Goal: Information Seeking & Learning: Check status

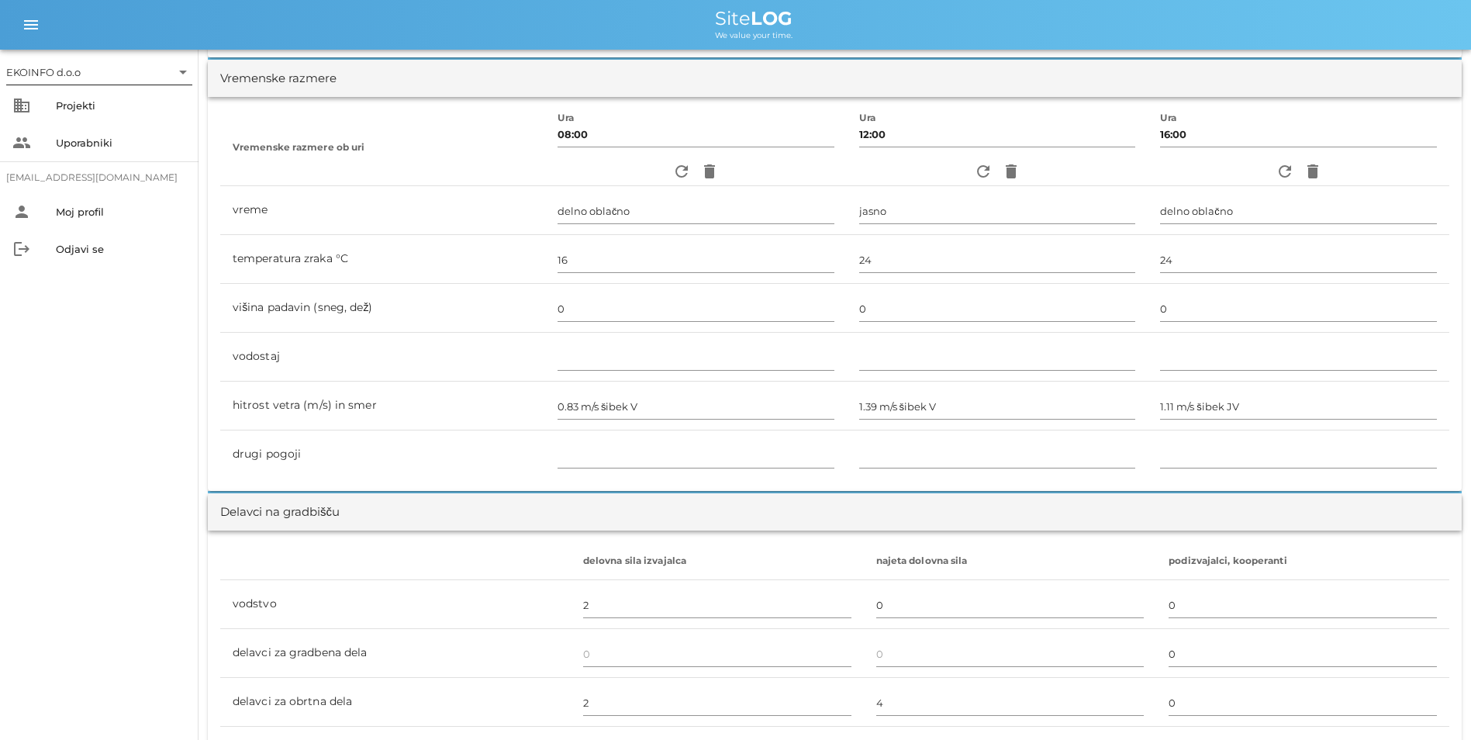
scroll to position [310, 0]
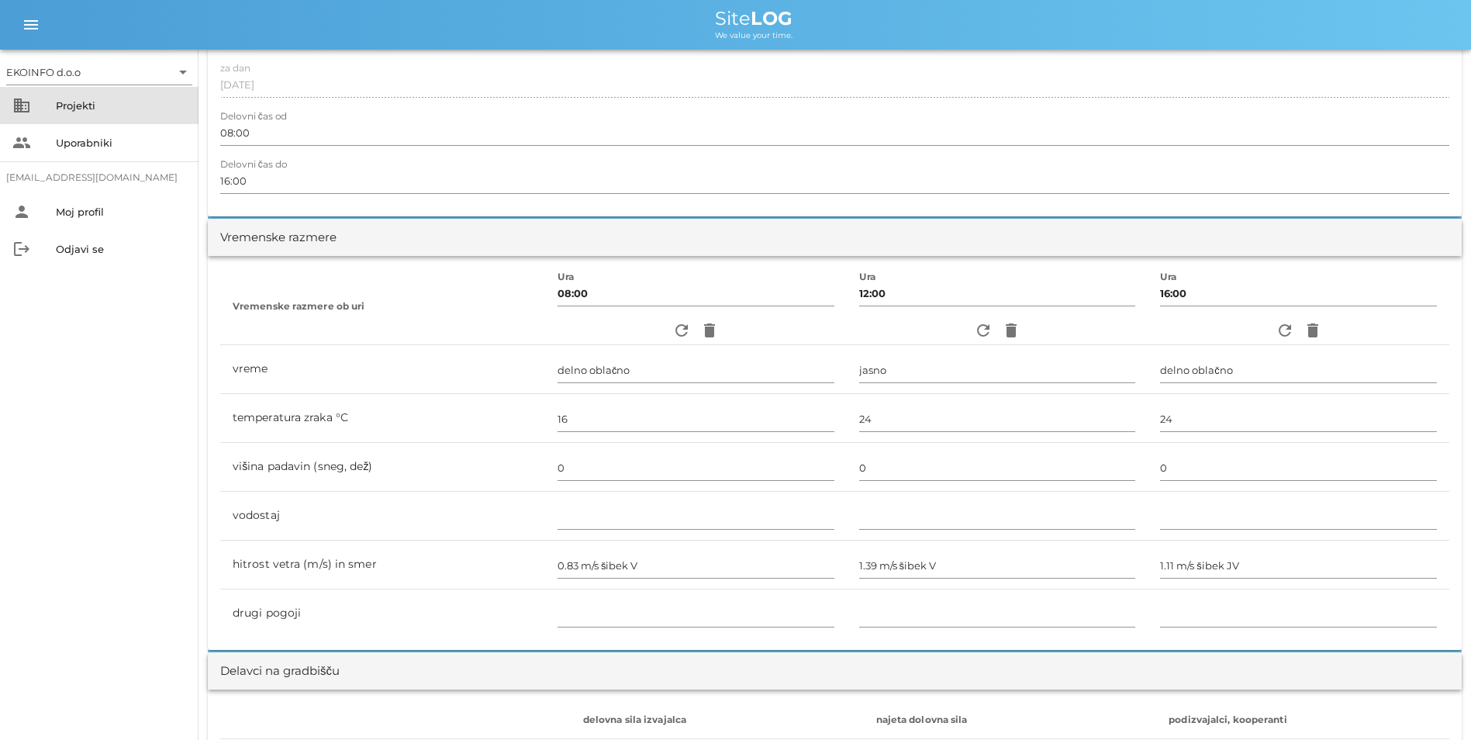
click at [70, 113] on div "Projekti" at bounding box center [121, 105] width 130 height 25
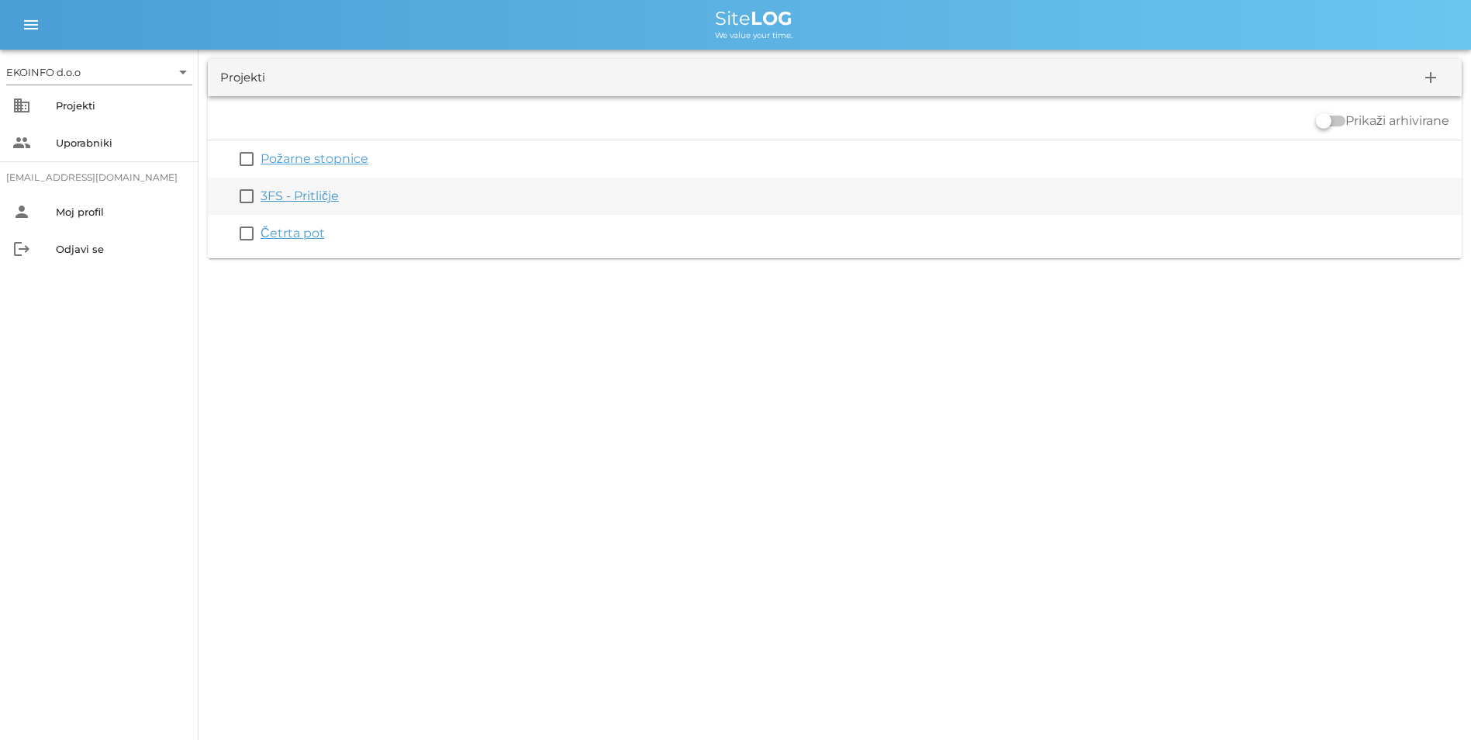
click at [285, 194] on link "3FS - Pritličje" at bounding box center [299, 195] width 78 height 15
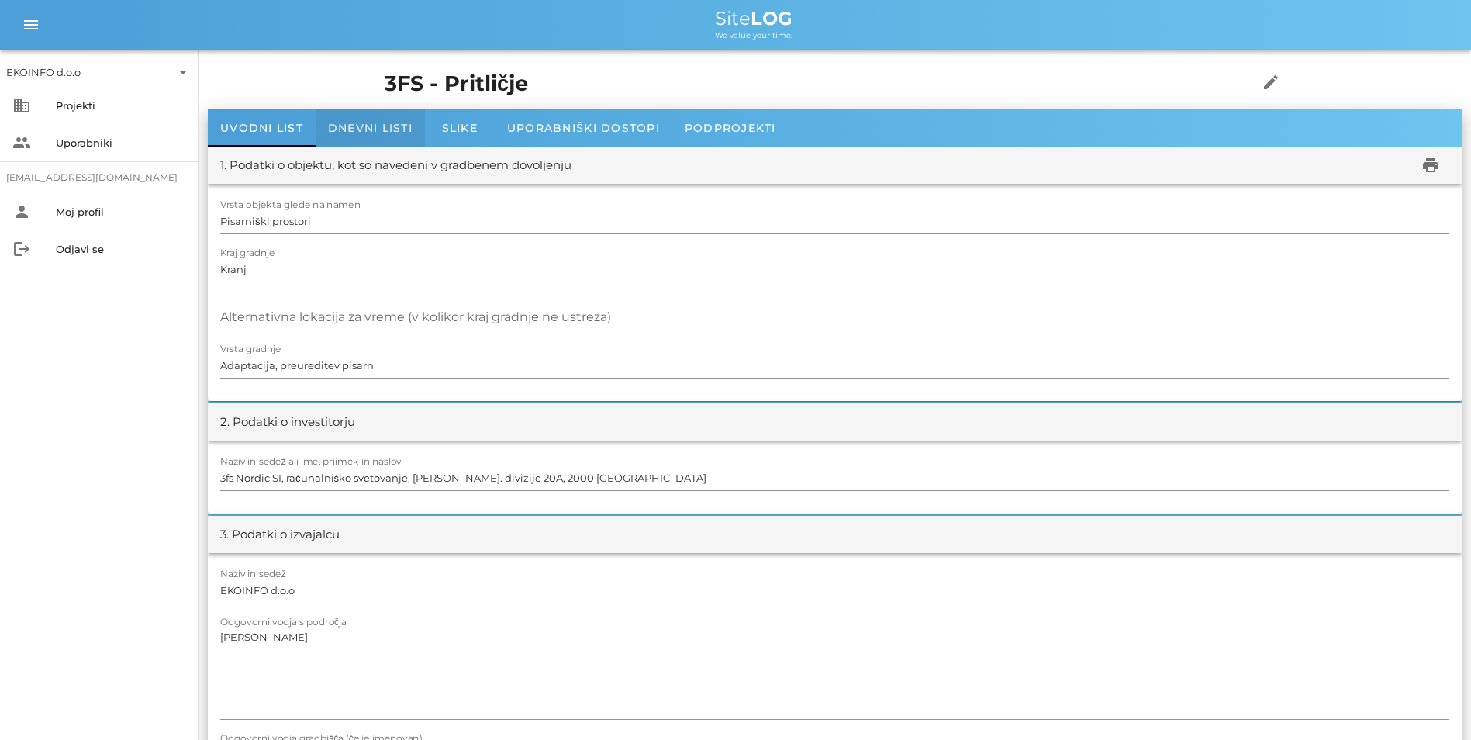
click at [349, 126] on span "Dnevni listi" at bounding box center [370, 128] width 85 height 14
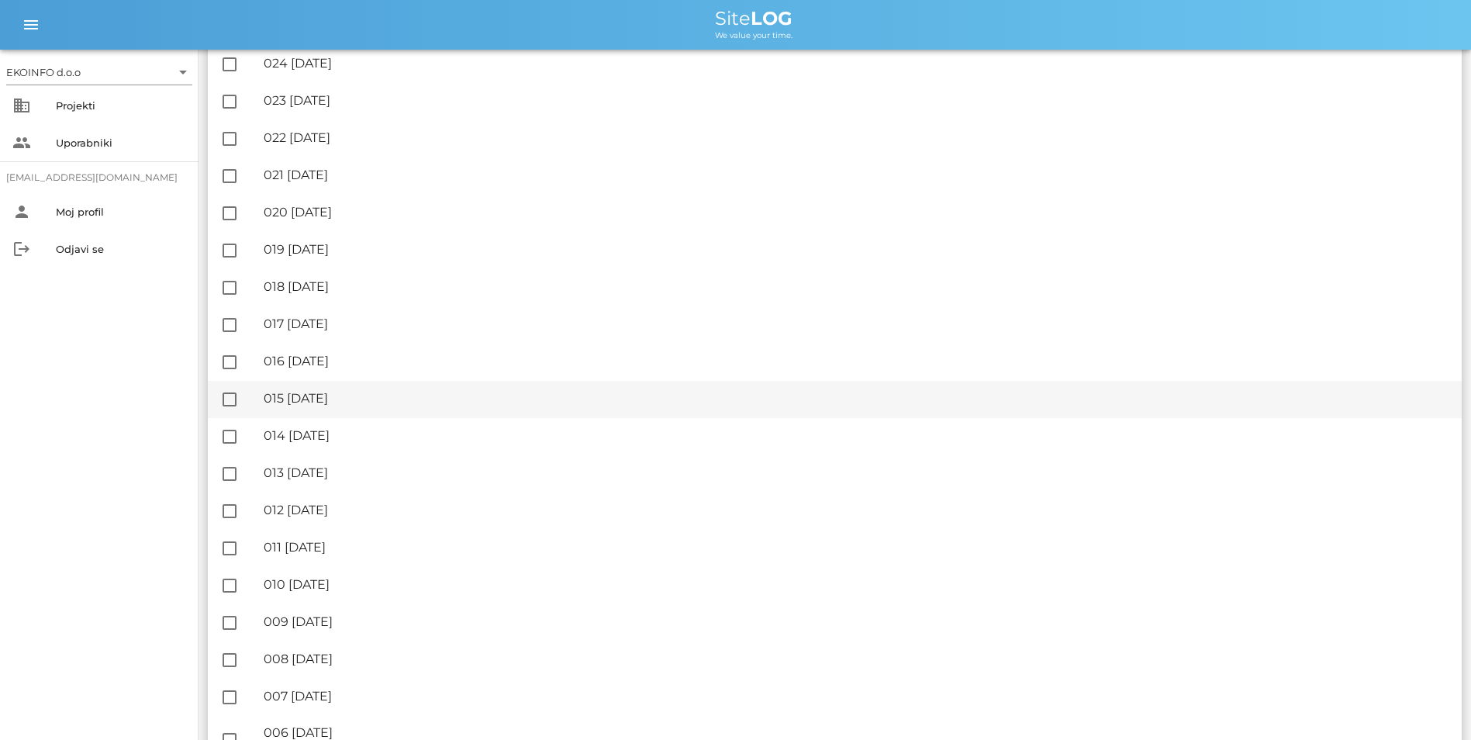
scroll to position [2009, 0]
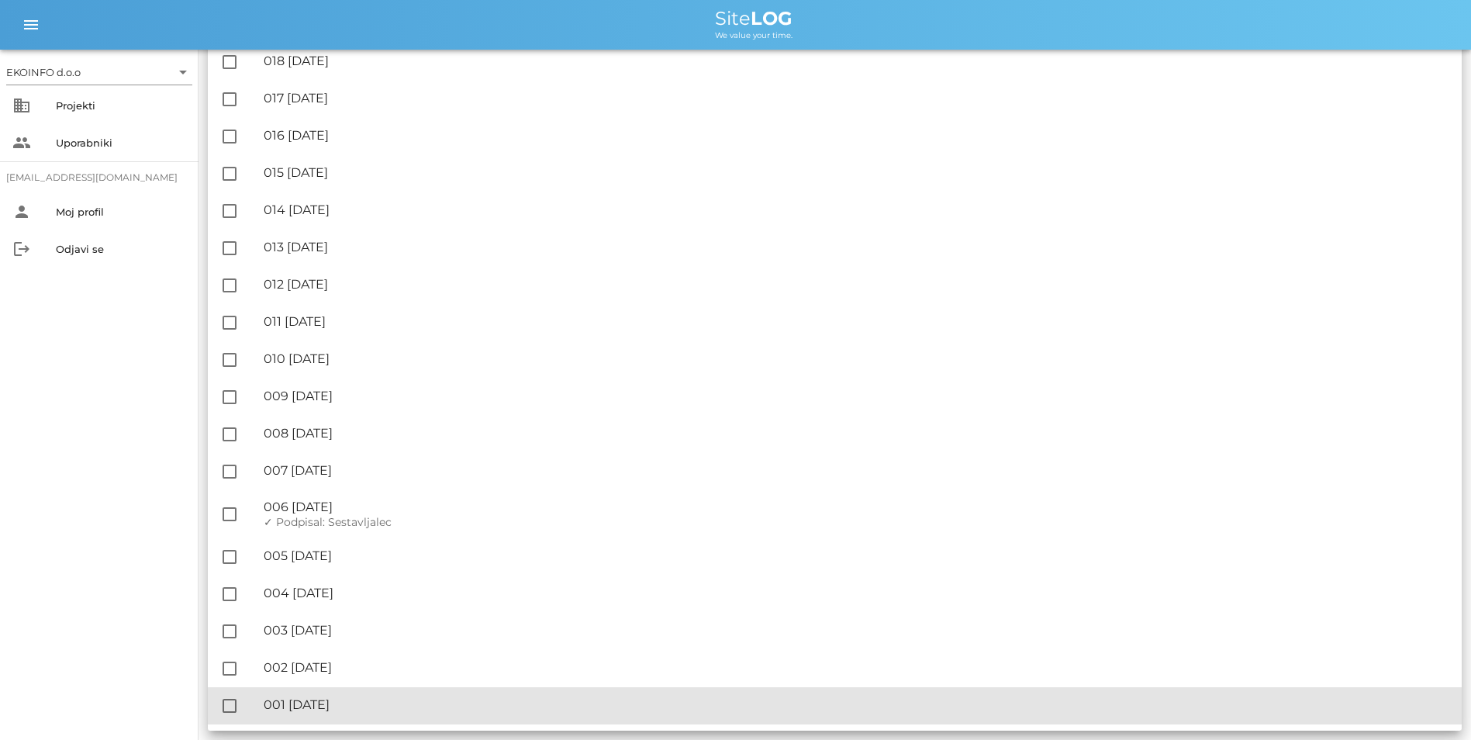
click at [357, 703] on div "🔏 001 [DATE]" at bounding box center [856, 704] width 1185 height 15
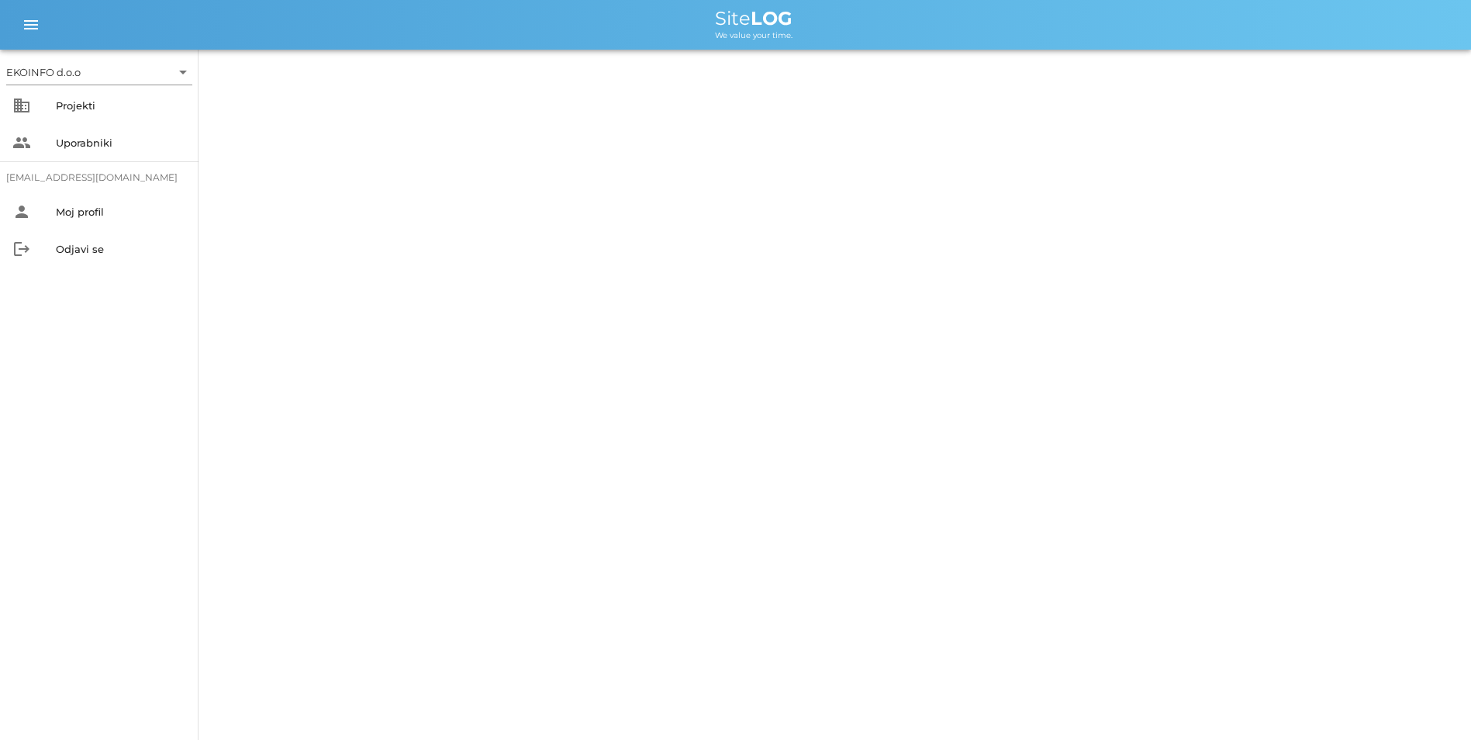
click at [357, 703] on div "EKOINFO d.o.o arrow_drop_down business Projekti people Uporabniki [EMAIL_ADDRES…" at bounding box center [735, 370] width 1471 height 740
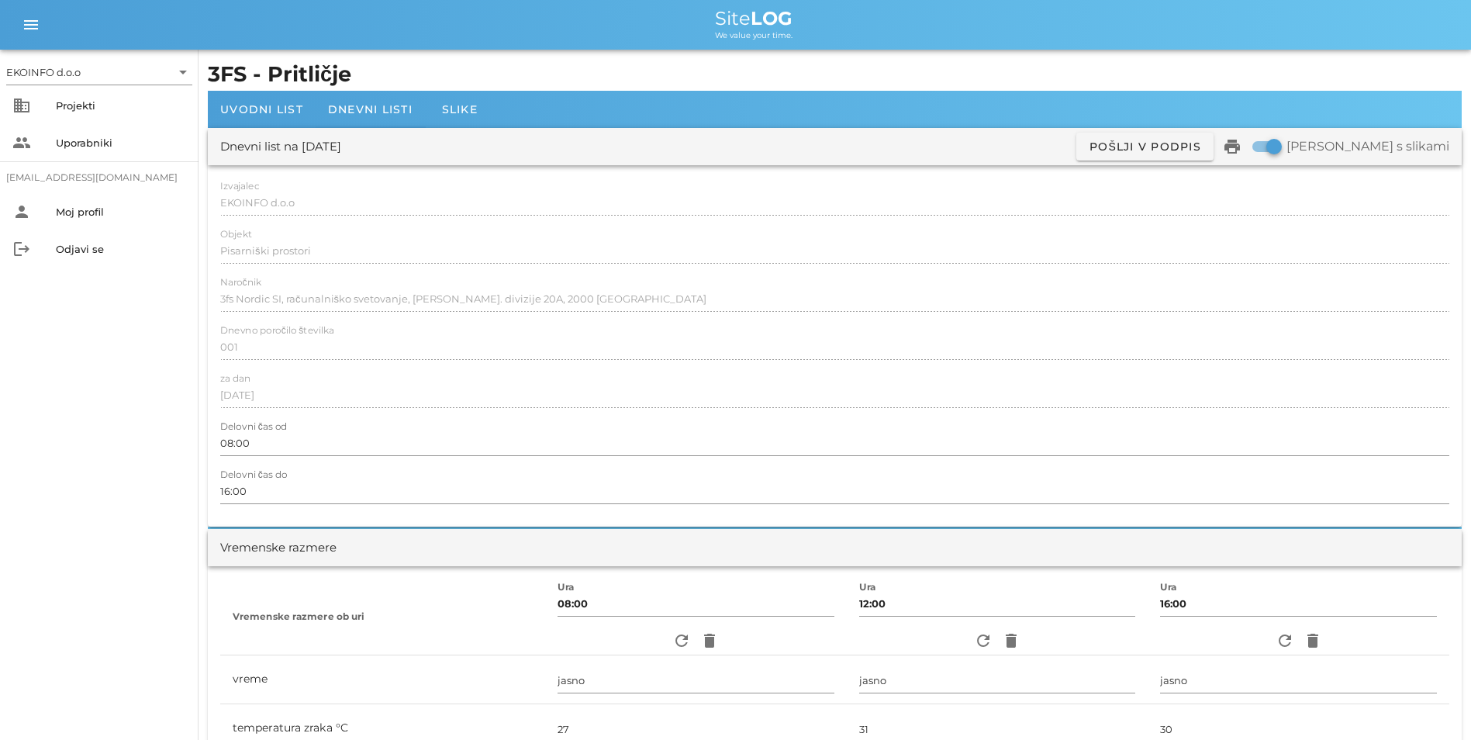
click at [461, 266] on div at bounding box center [834, 268] width 1229 height 11
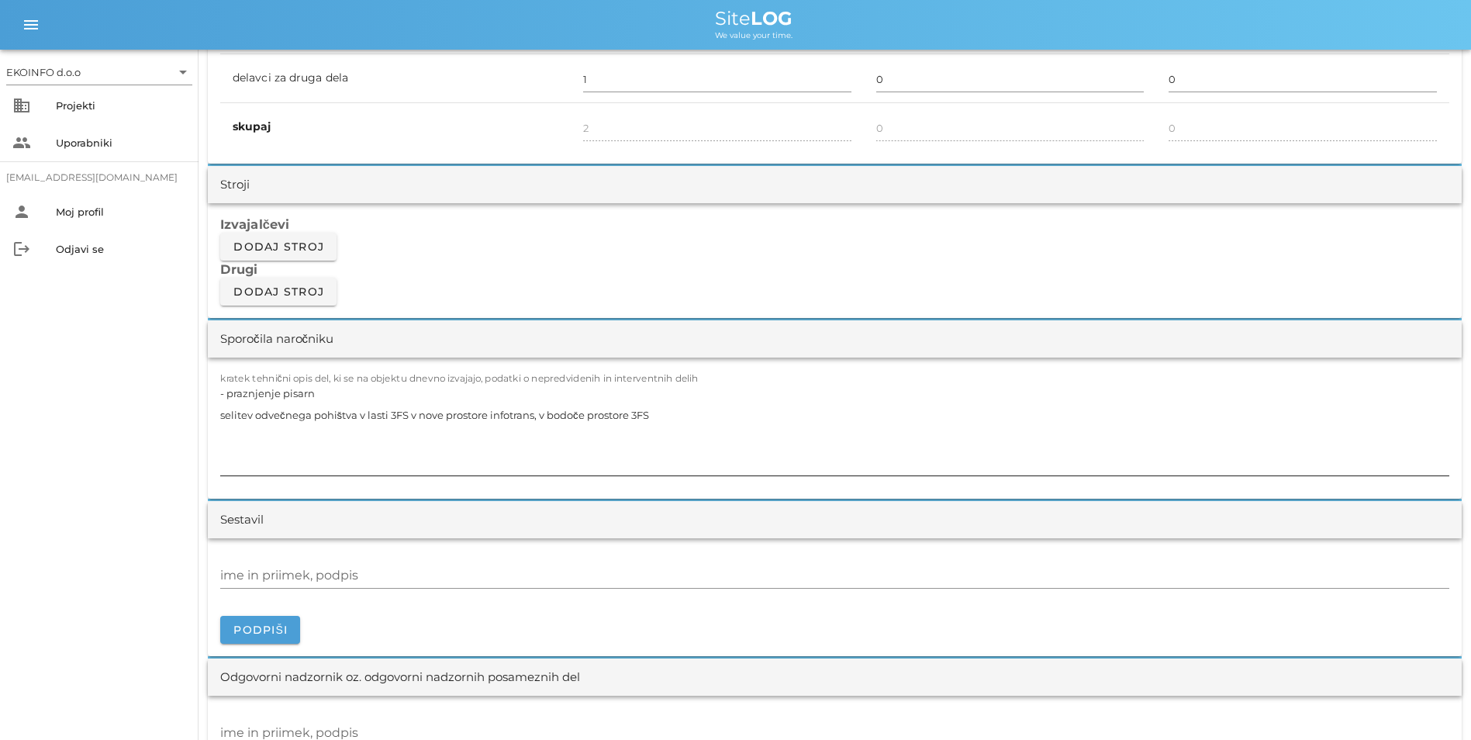
scroll to position [1163, 0]
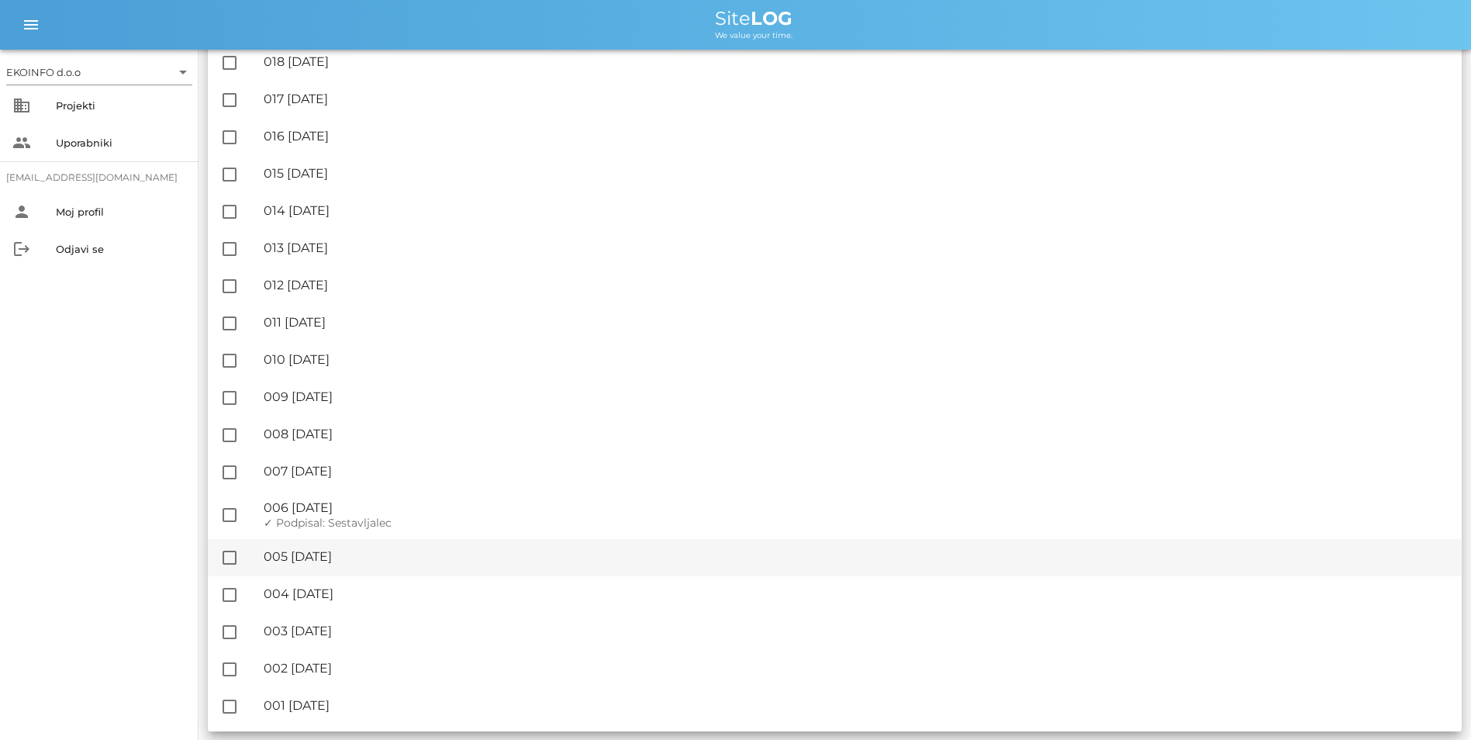
scroll to position [2009, 0]
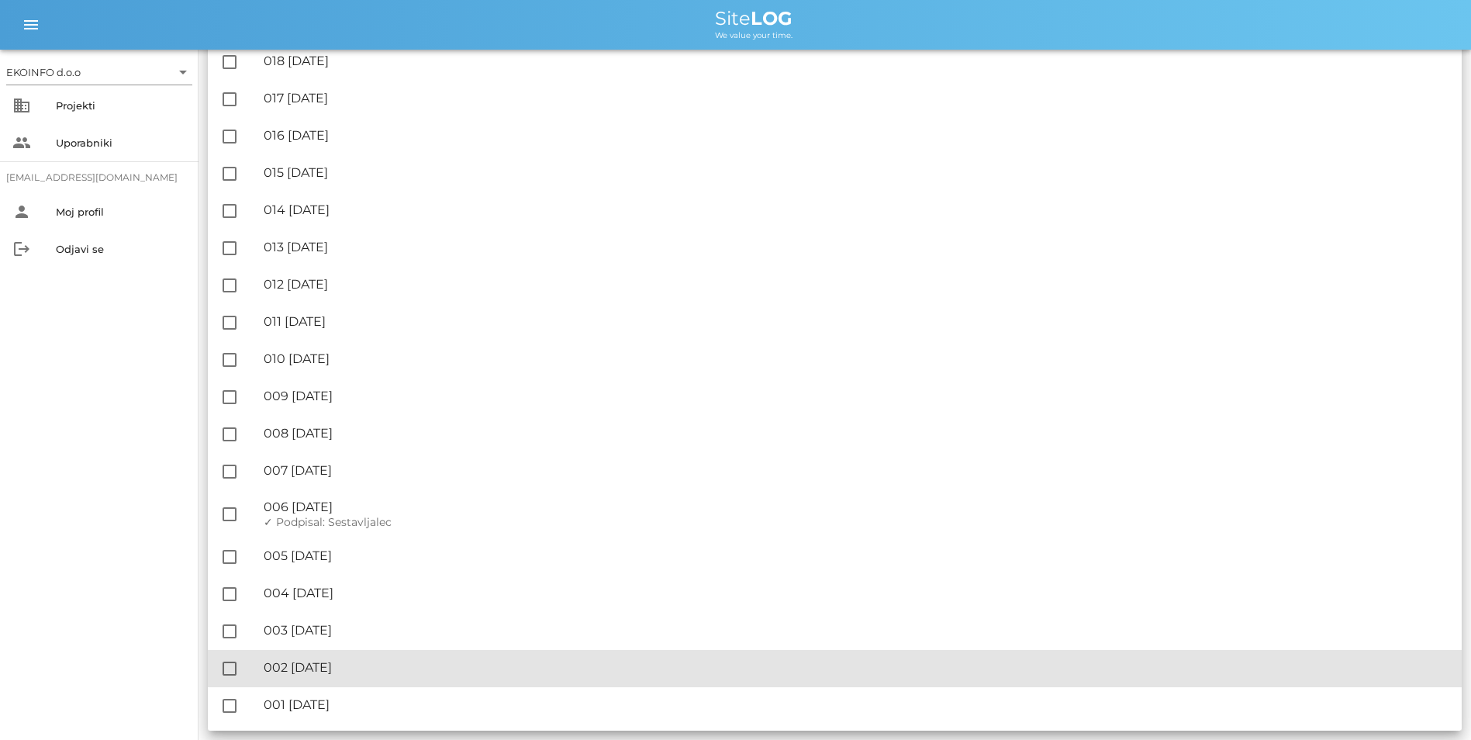
click at [339, 670] on div "🔏 002 [DATE]" at bounding box center [856, 667] width 1185 height 15
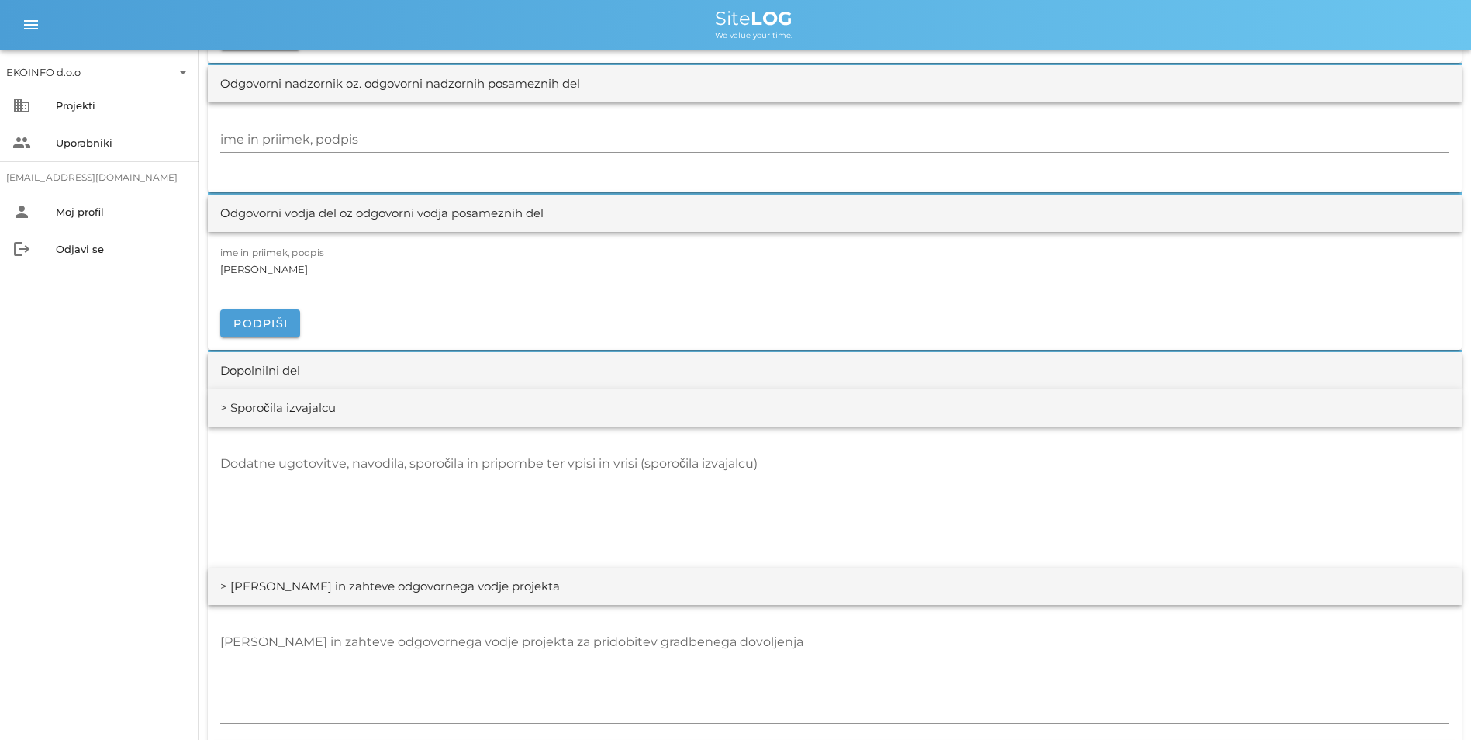
click at [333, 463] on textarea "Dodatne ugotovitve, navodila, sporočila in pripombe ter vpisi in vrisi (sporoči…" at bounding box center [834, 497] width 1229 height 93
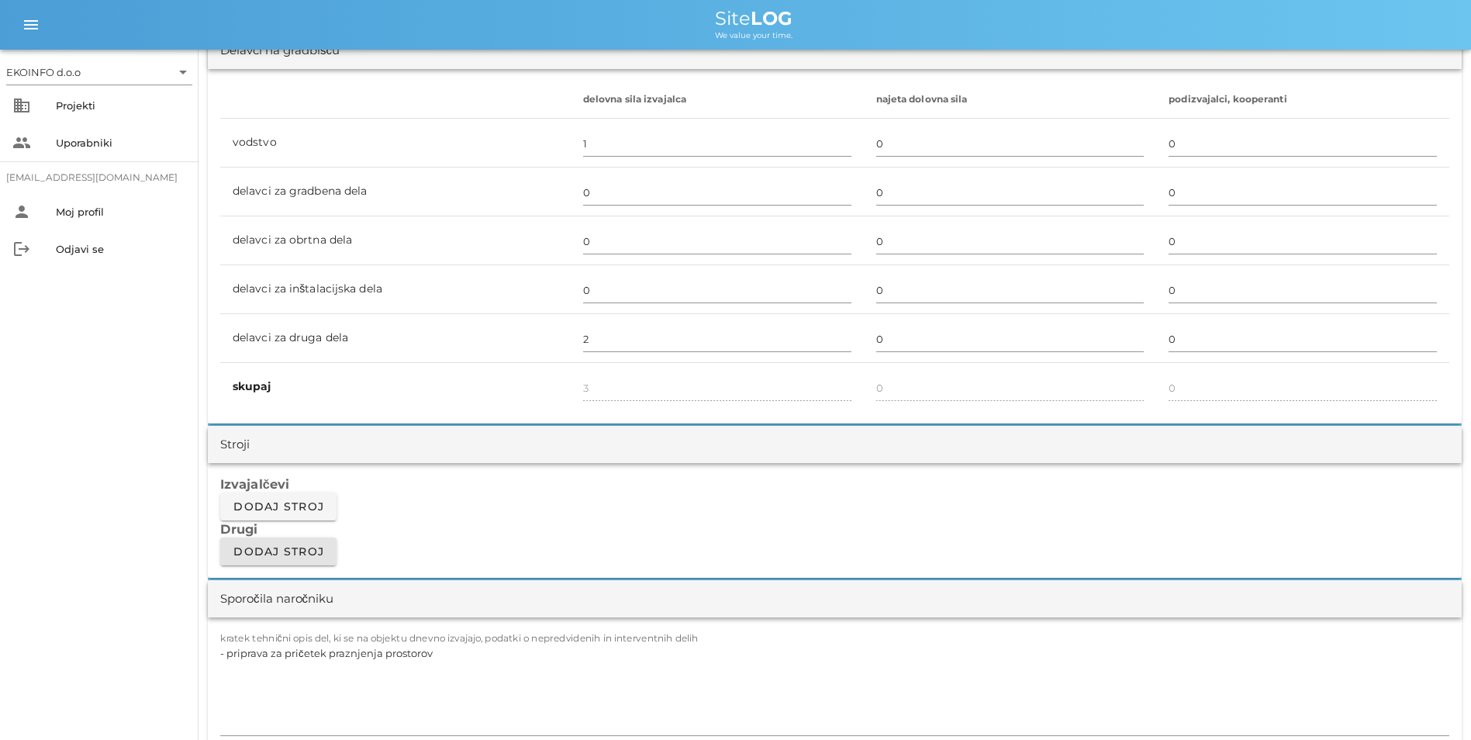
scroll to position [1085, 0]
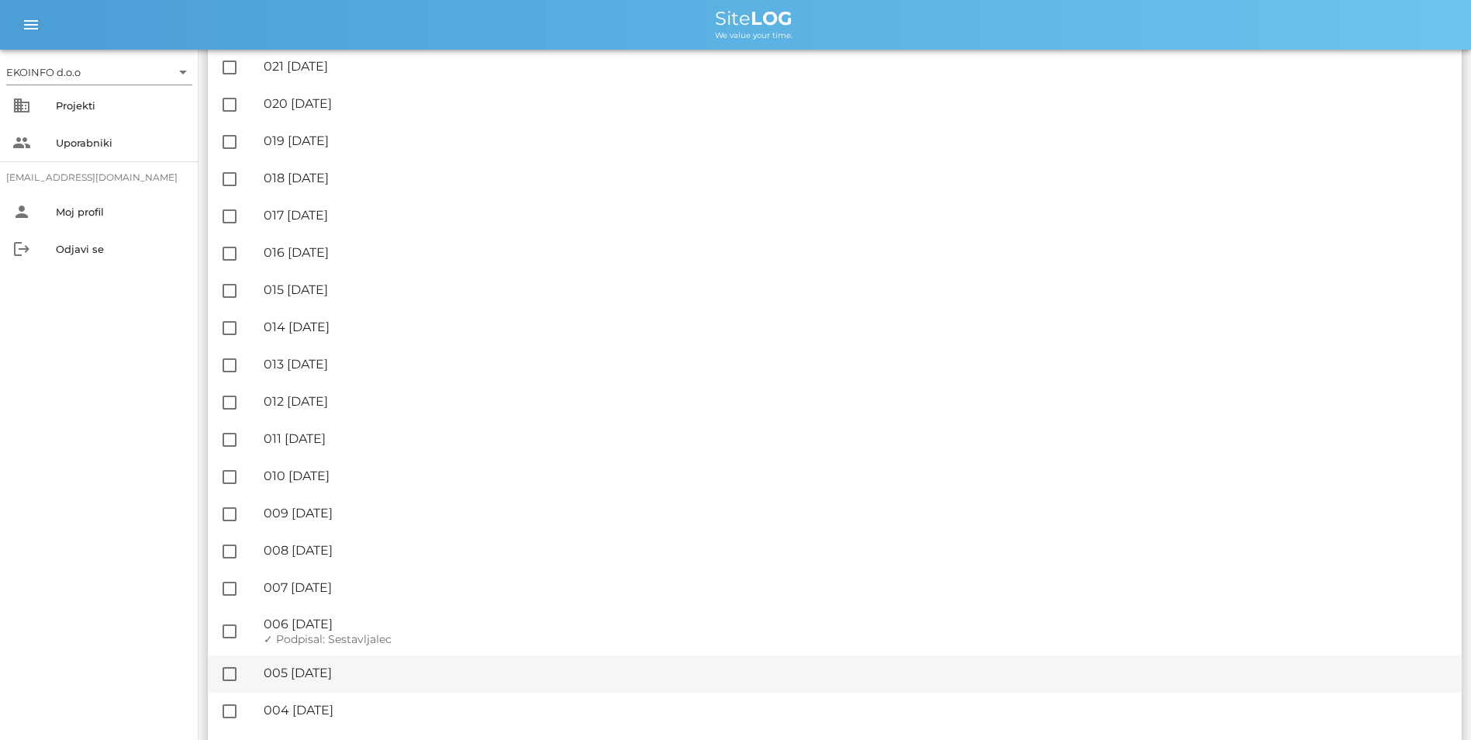
scroll to position [2009, 0]
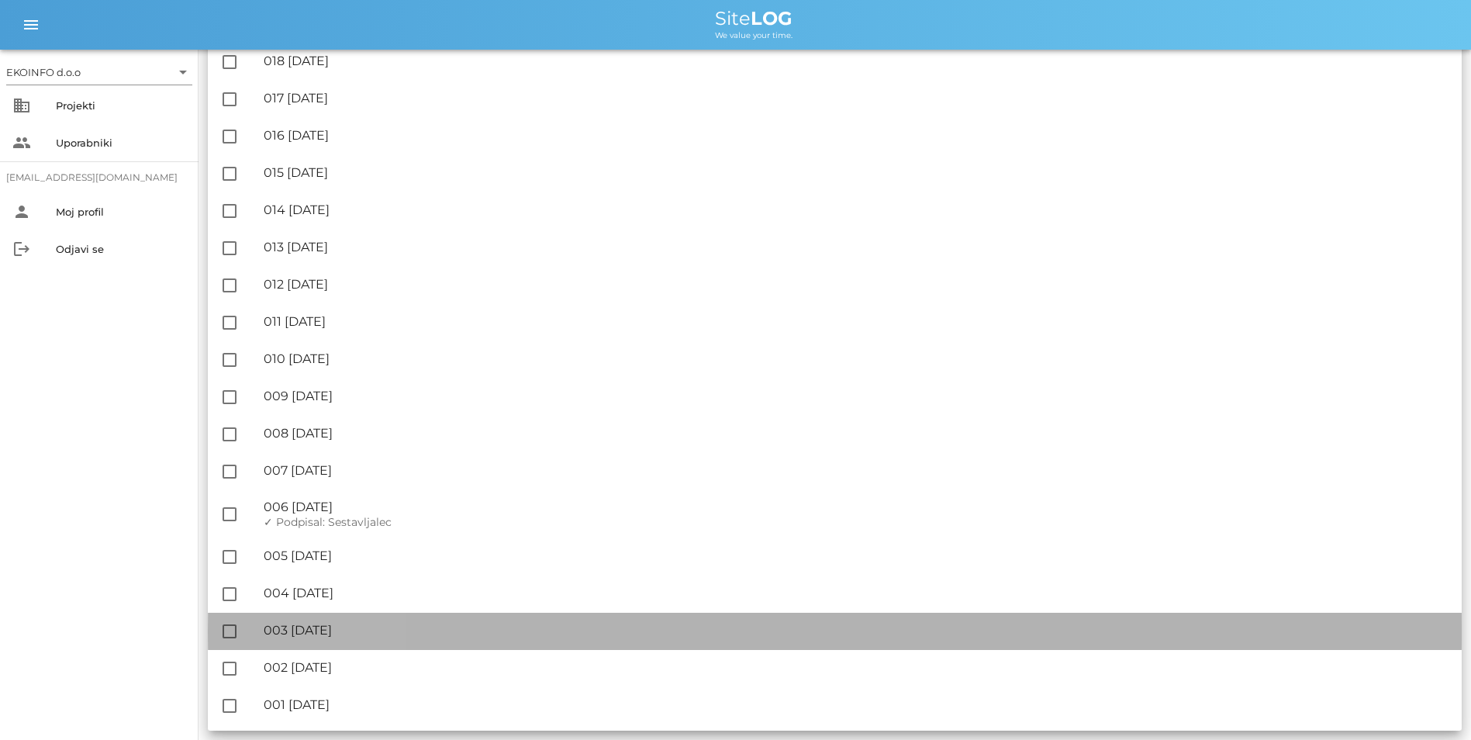
click at [312, 626] on div "🔏 003 [DATE]" at bounding box center [856, 630] width 1185 height 15
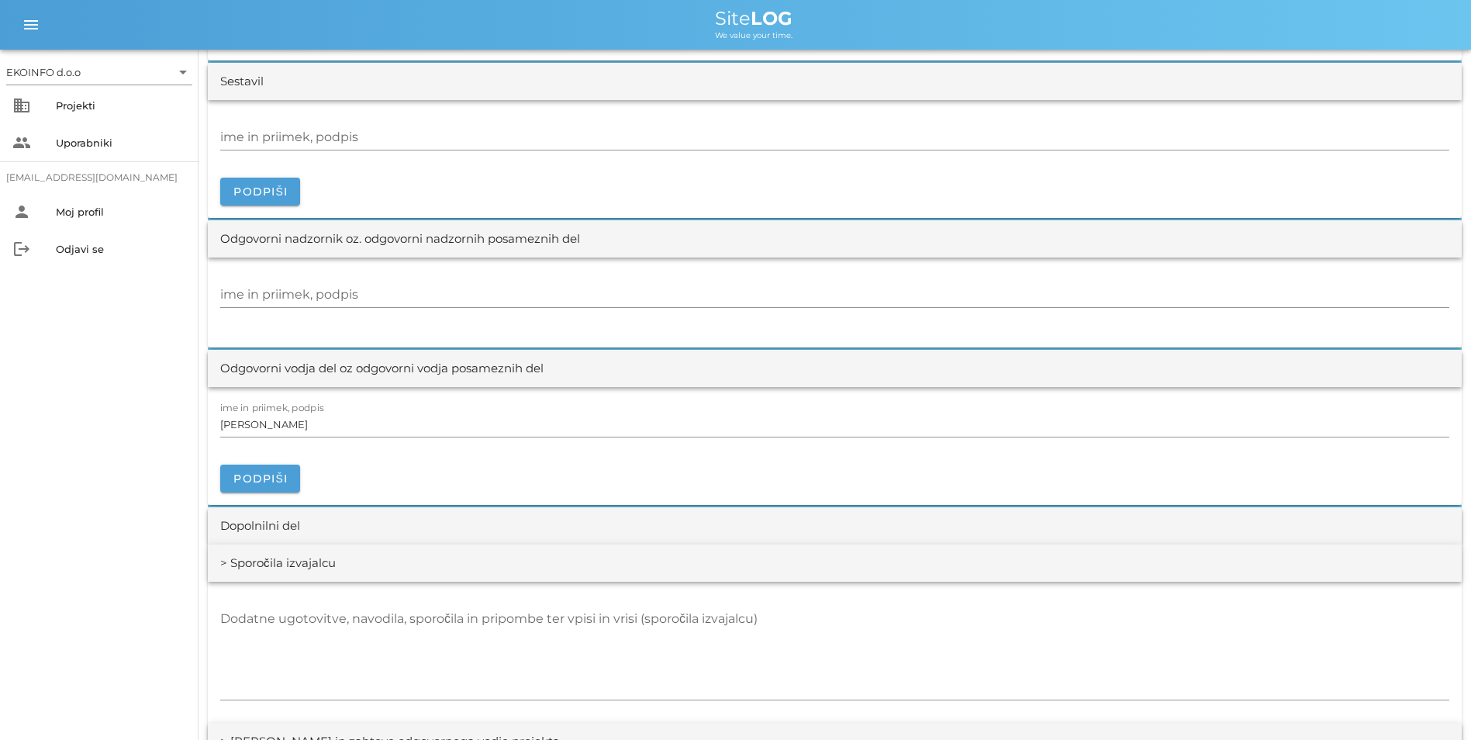
scroll to position [1395, 0]
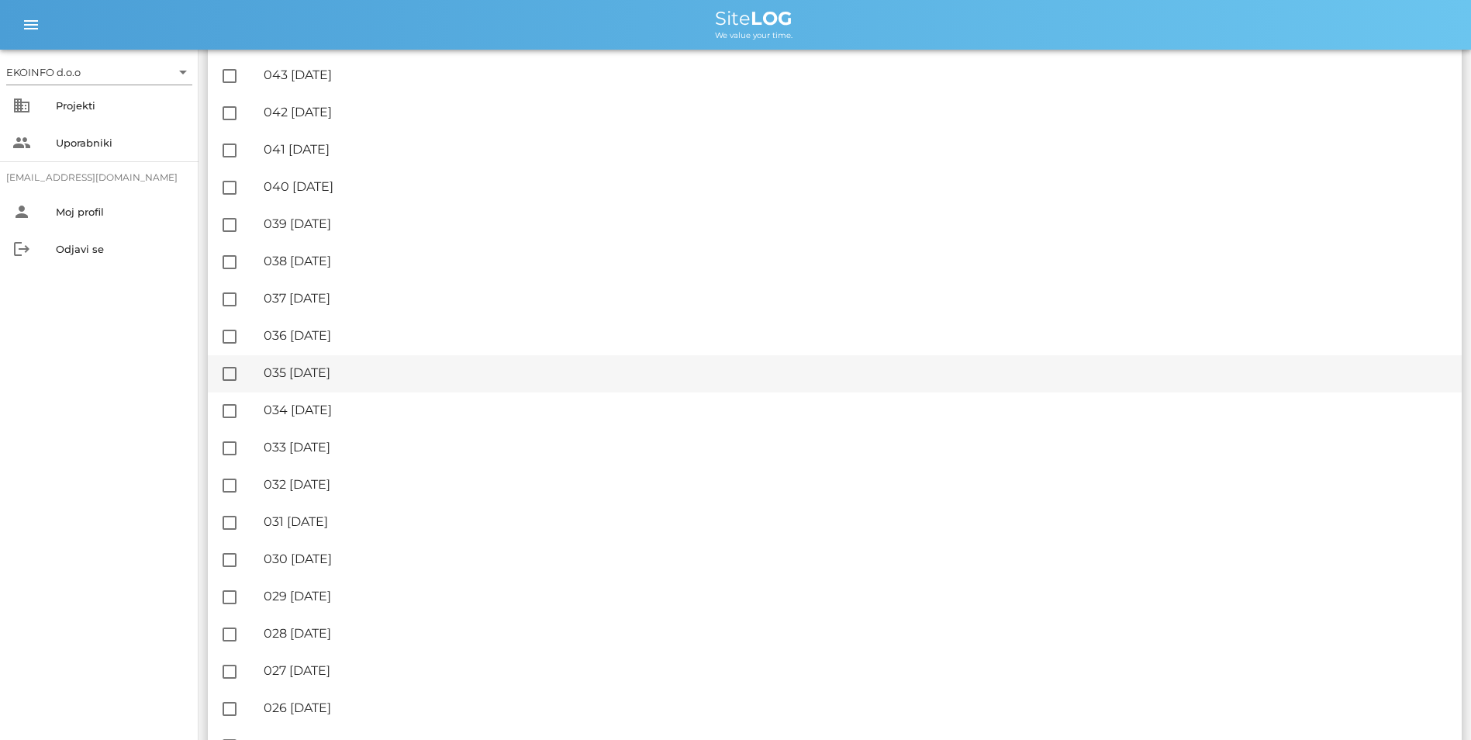
scroll to position [1318, 0]
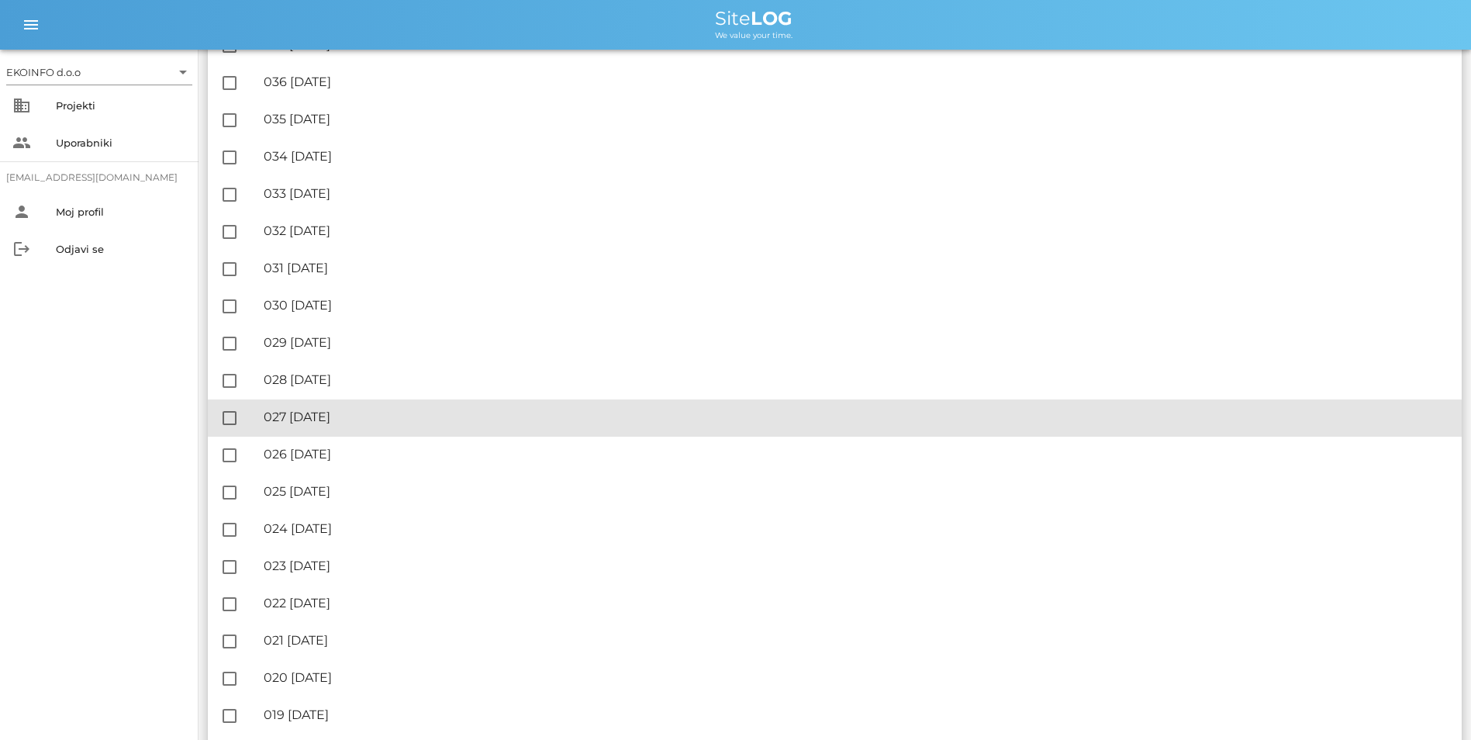
click at [378, 415] on div "🔏 027 [DATE]" at bounding box center [856, 416] width 1185 height 15
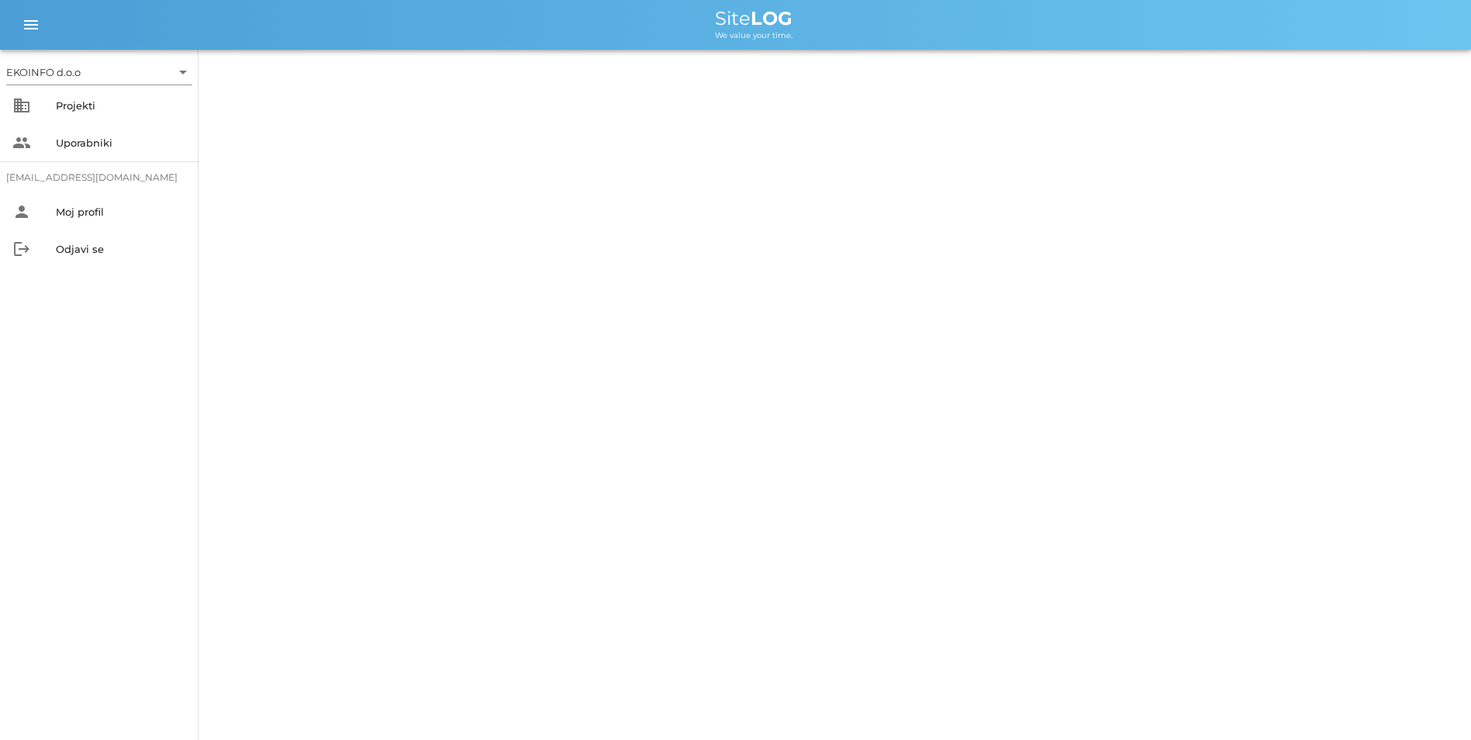
click at [378, 415] on div "EKOINFO d.o.o arrow_drop_down business Projekti people Uporabniki [EMAIL_ADDRES…" at bounding box center [735, 370] width 1471 height 740
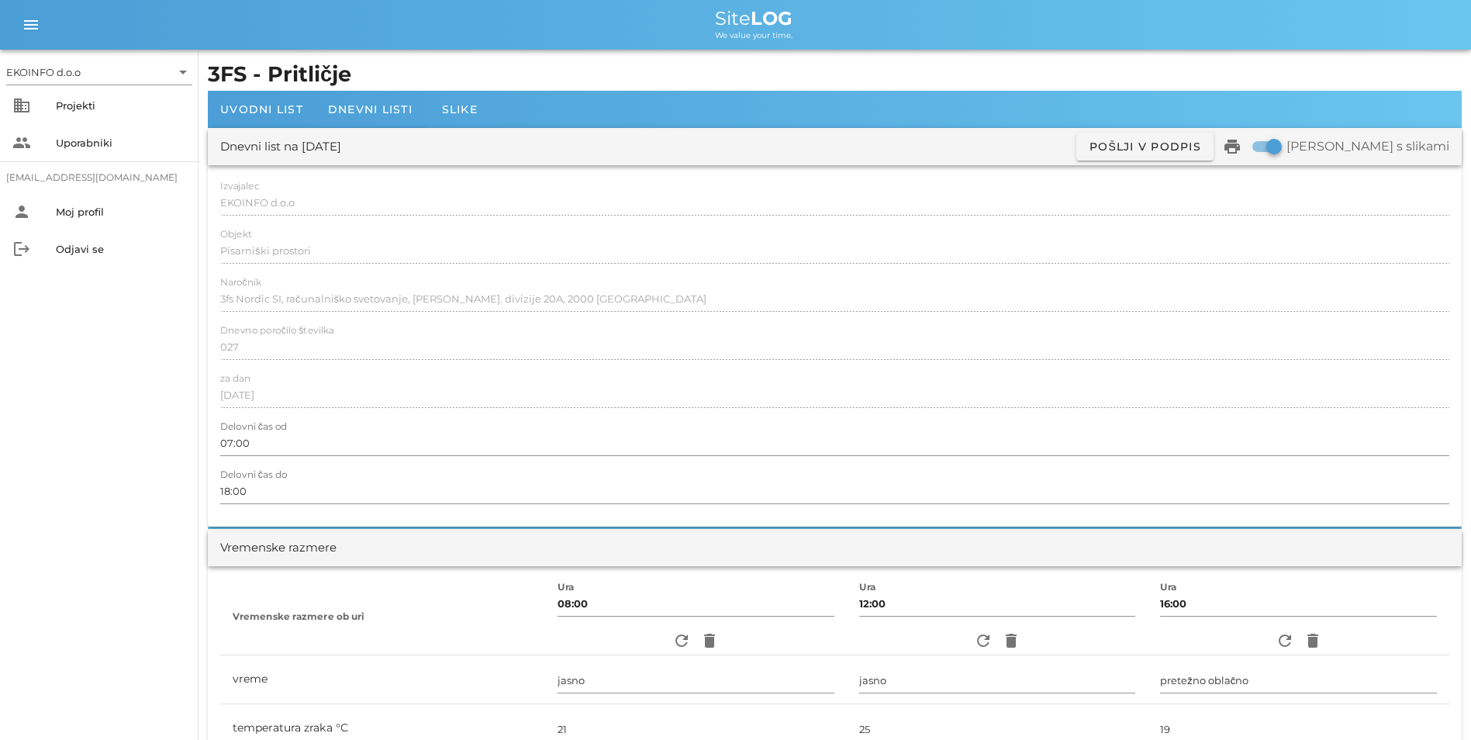
click at [378, 415] on div at bounding box center [834, 412] width 1229 height 11
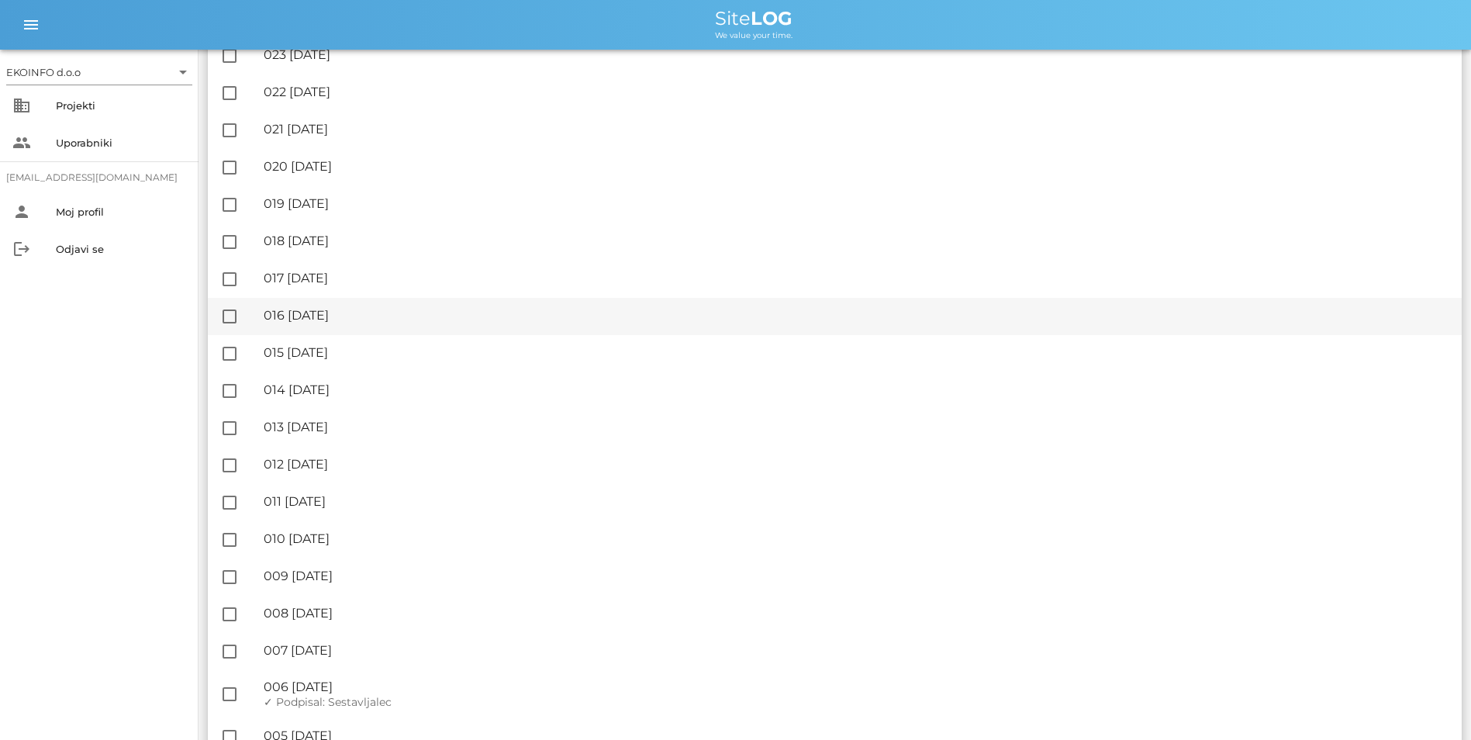
scroll to position [2009, 0]
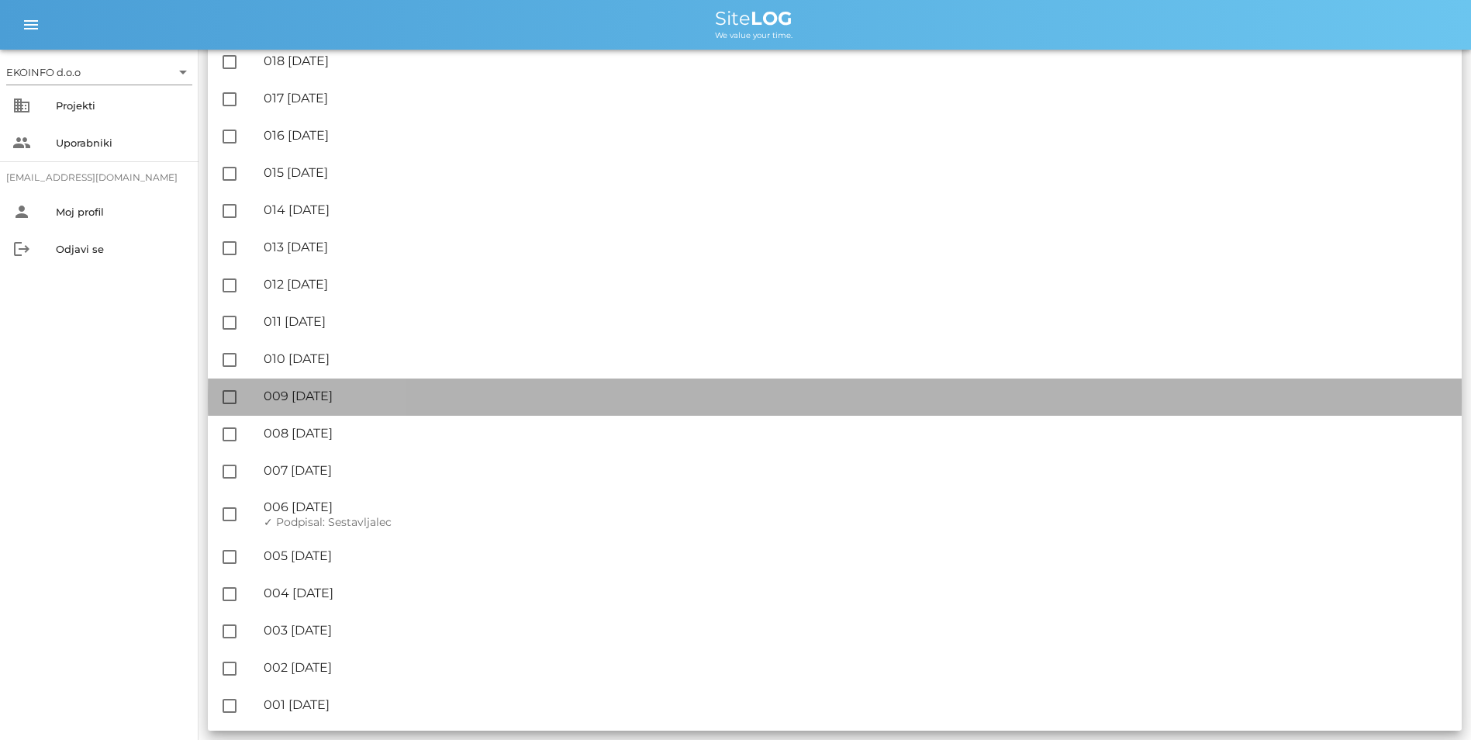
click at [368, 395] on div "🔏 009 [DATE]" at bounding box center [856, 395] width 1185 height 15
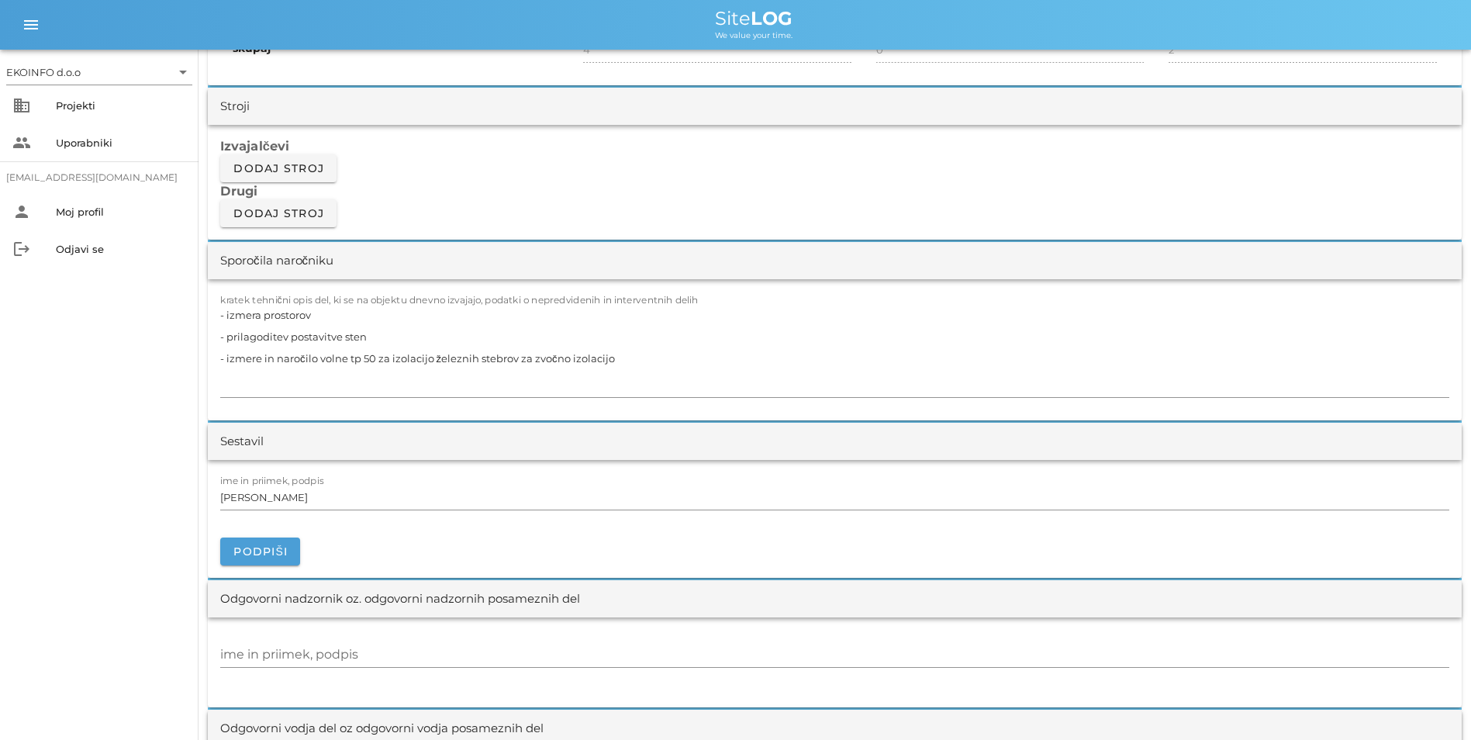
scroll to position [1240, 0]
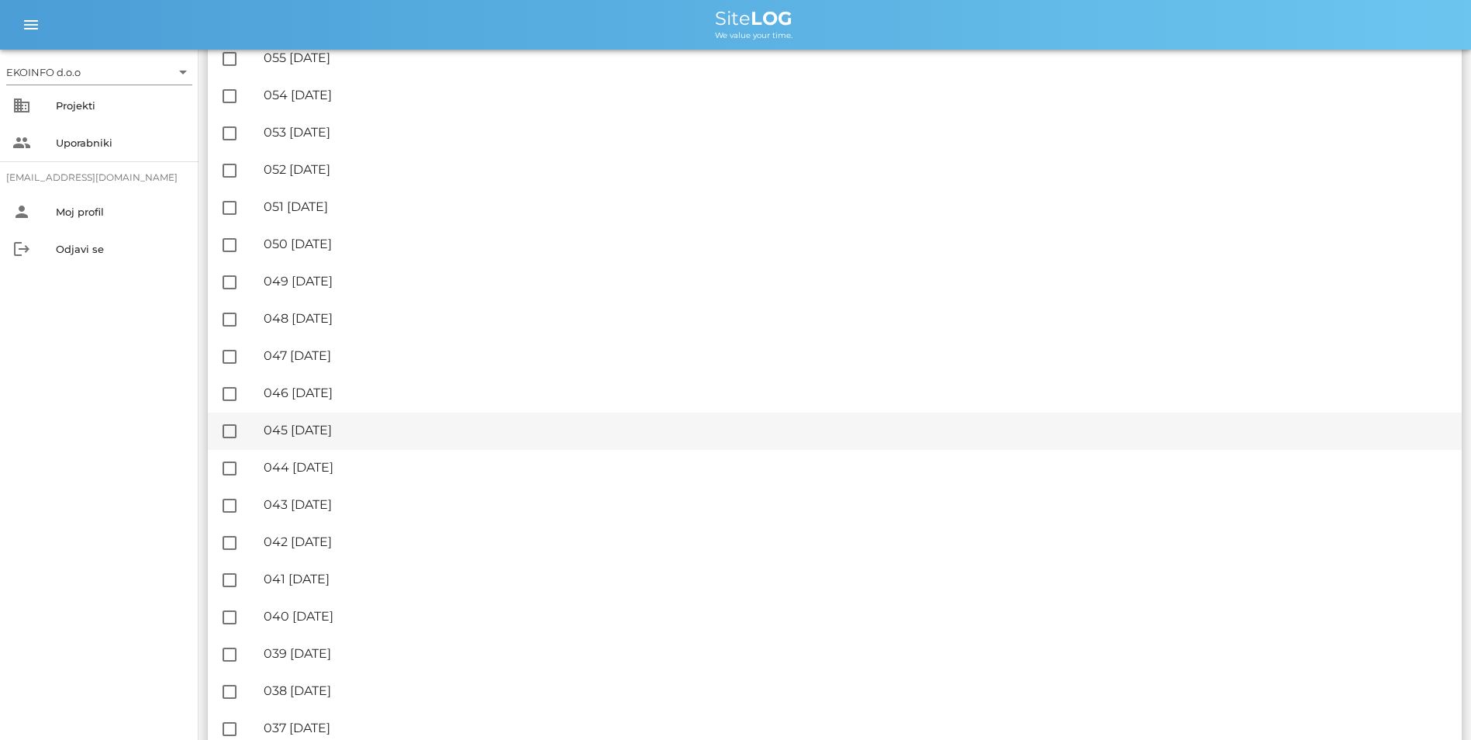
scroll to position [698, 0]
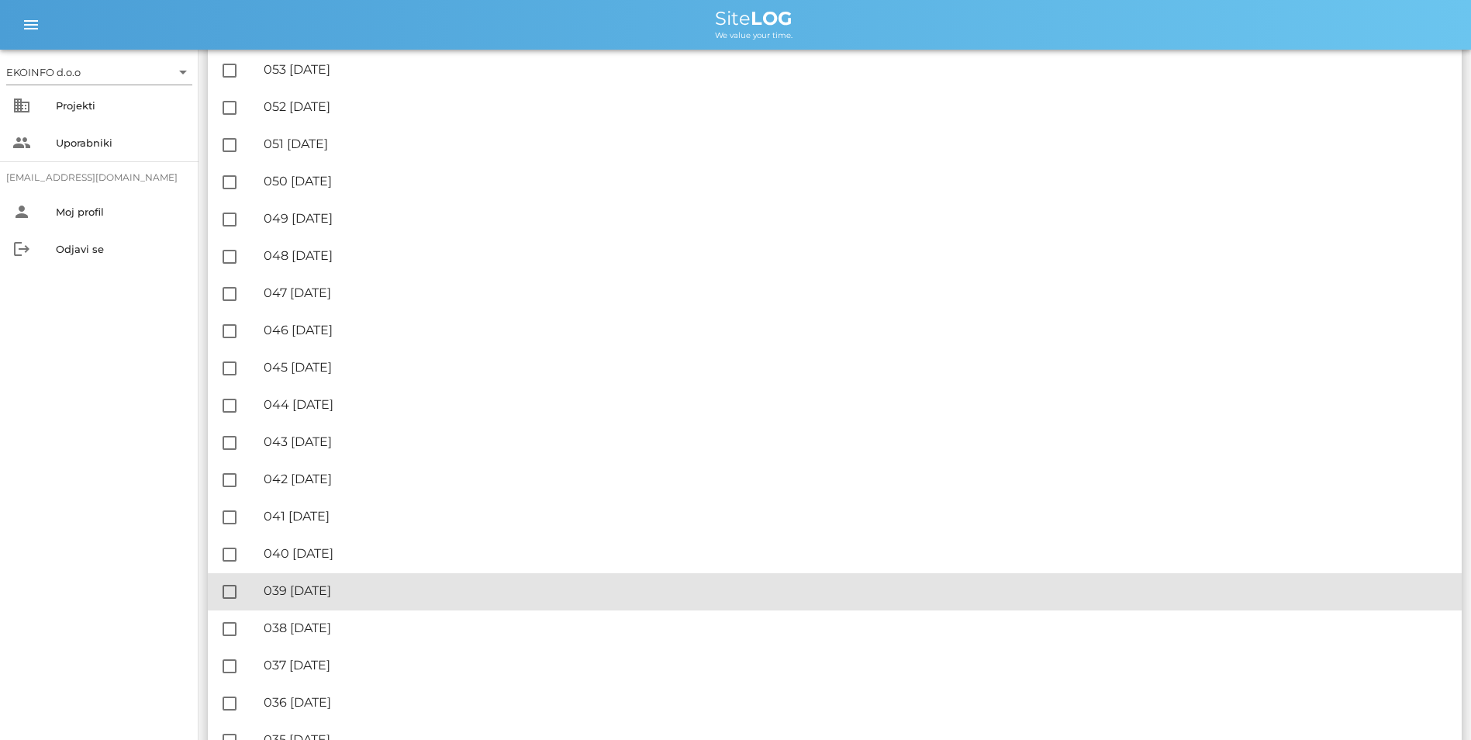
click at [329, 589] on div "🔏 039 [DATE]" at bounding box center [856, 590] width 1185 height 15
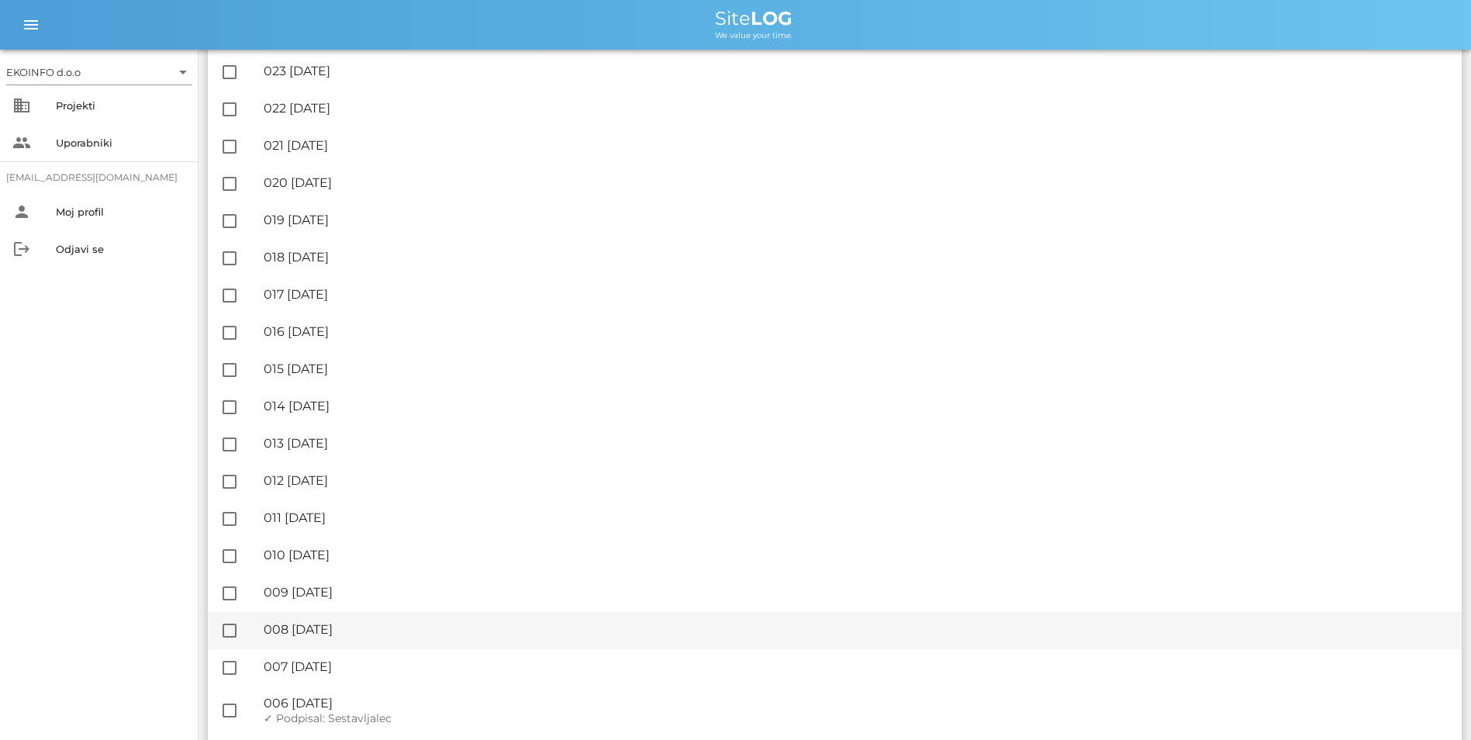
scroll to position [1861, 0]
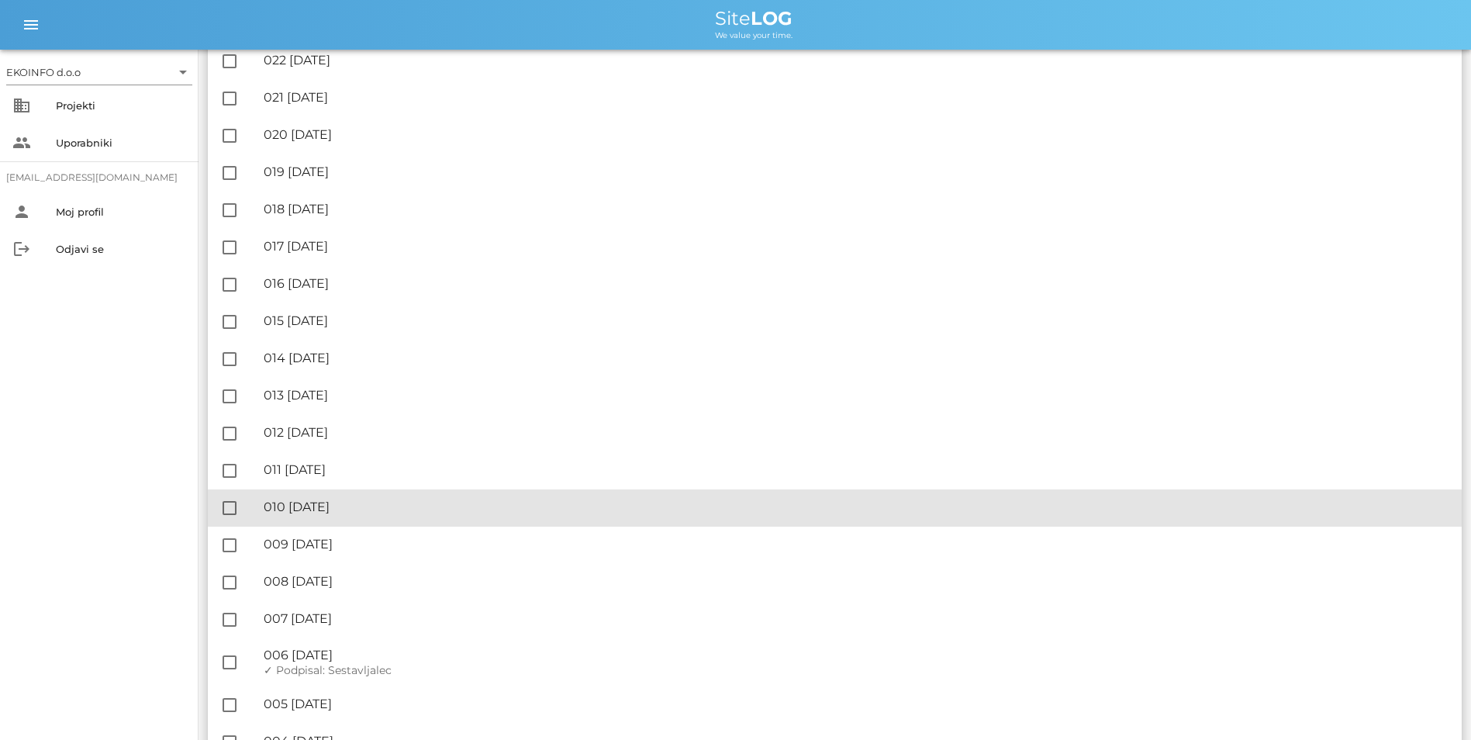
click at [360, 505] on div "🔏 010 [DATE]" at bounding box center [856, 506] width 1185 height 15
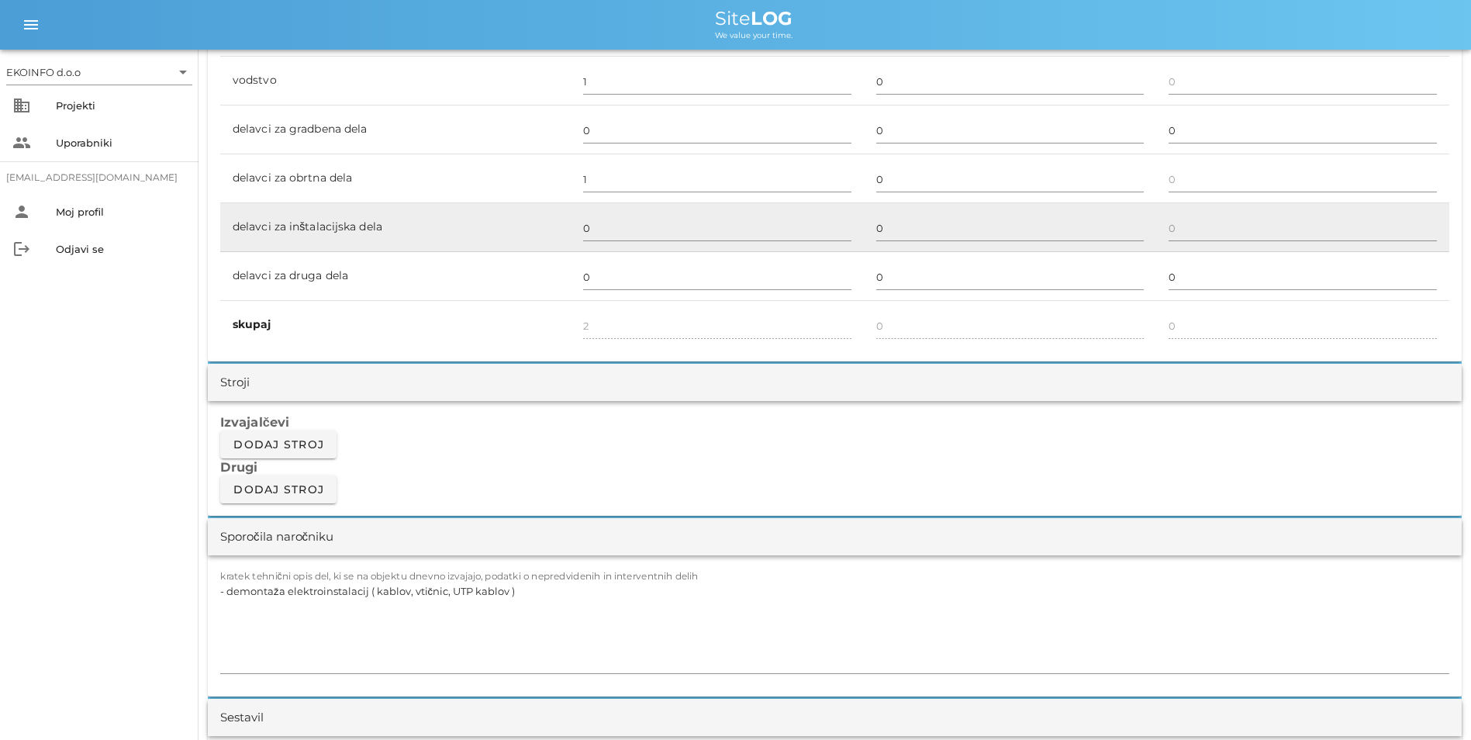
scroll to position [1318, 0]
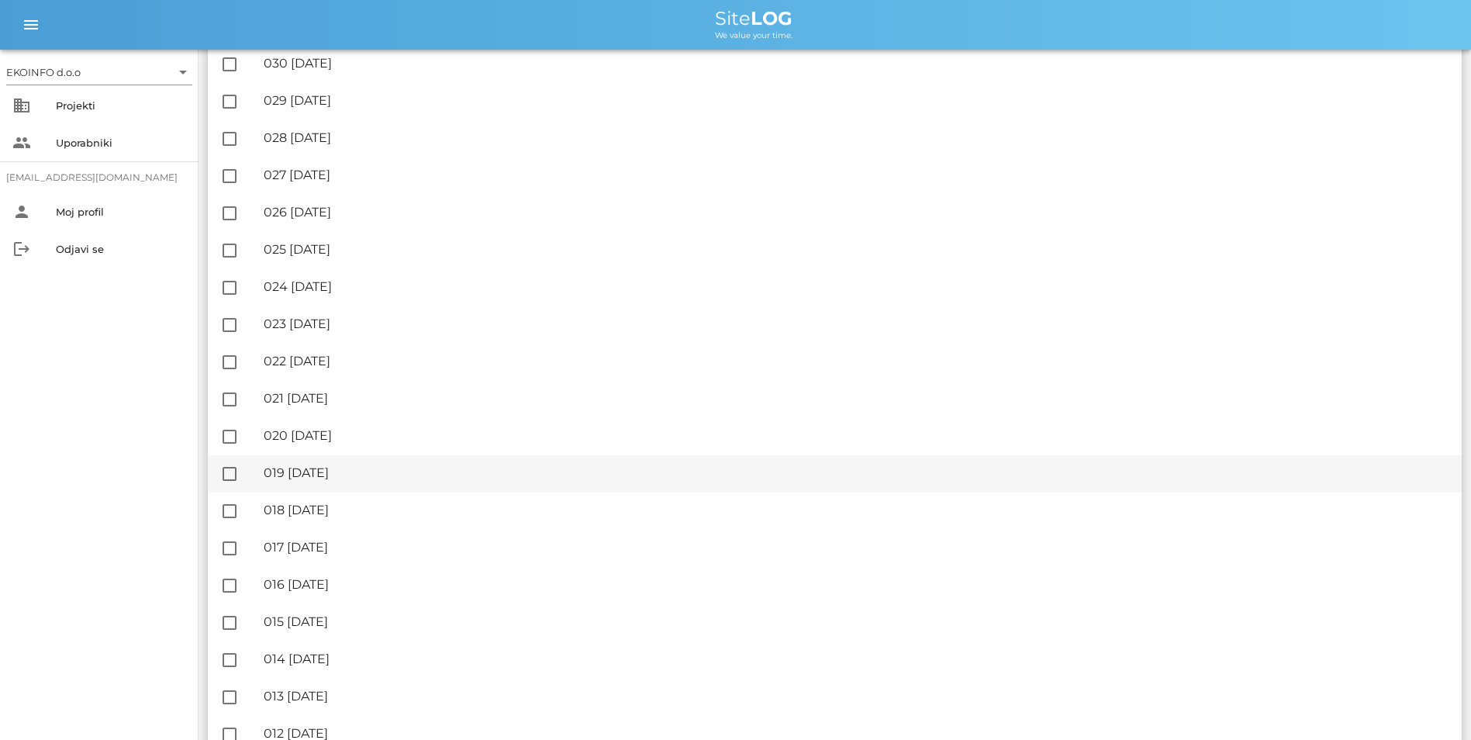
scroll to position [1861, 0]
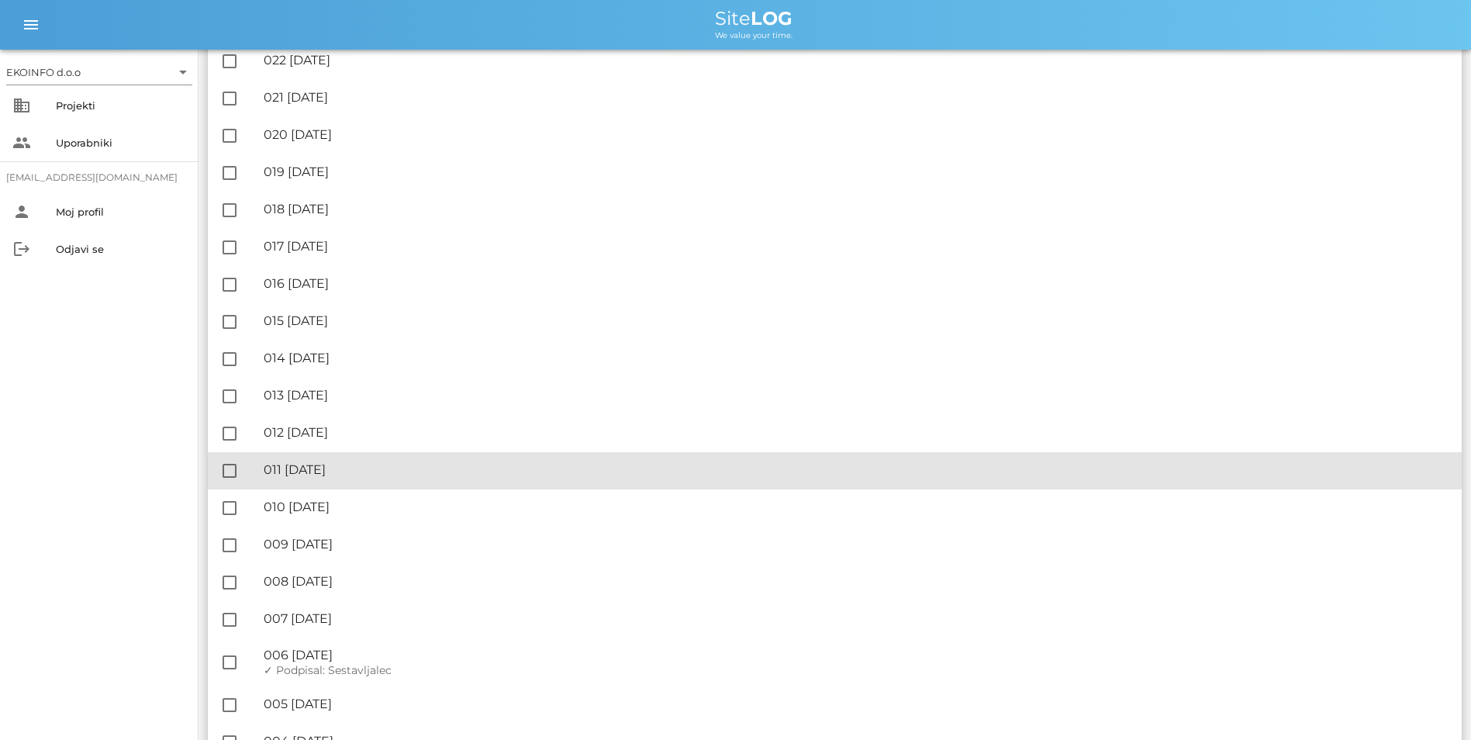
click at [329, 466] on div "🔏 011 [DATE]" at bounding box center [856, 469] width 1185 height 15
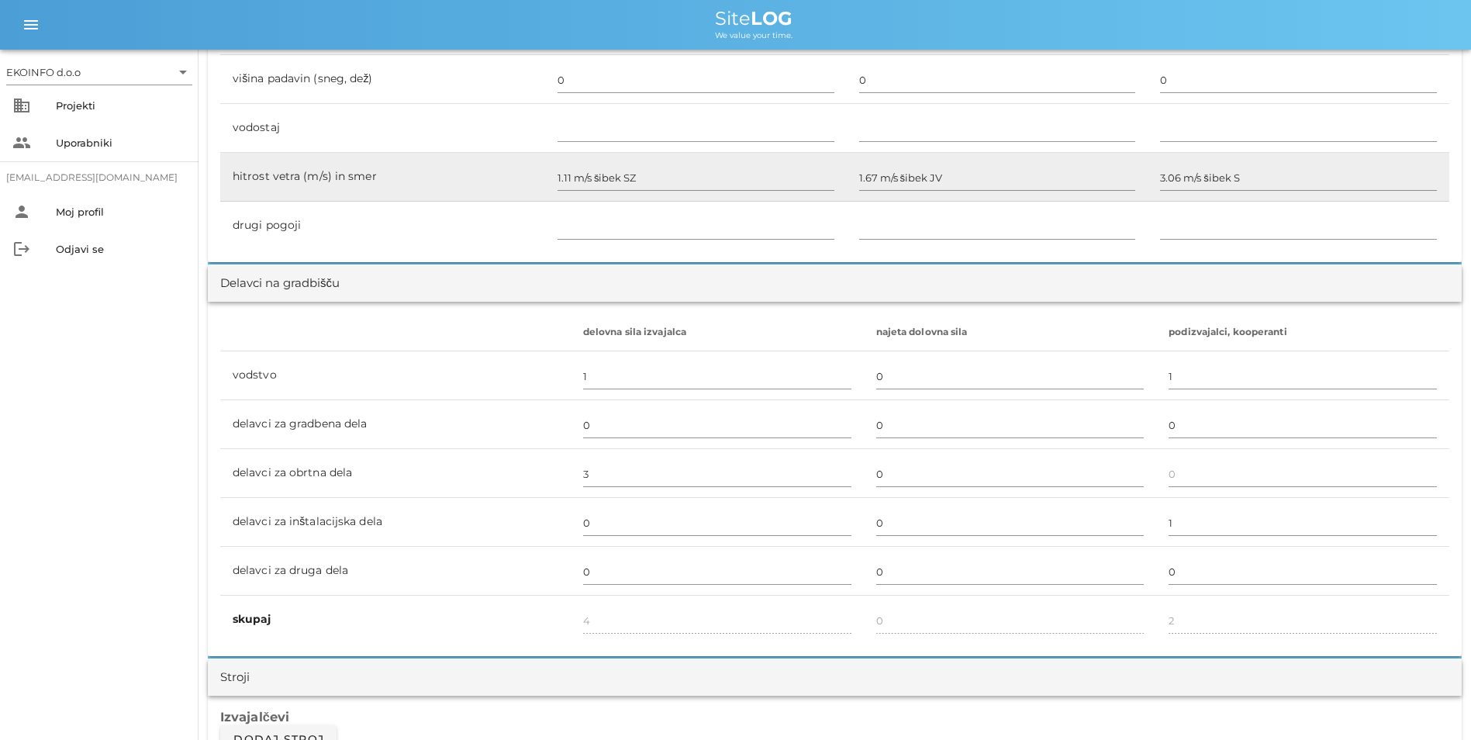
scroll to position [1163, 0]
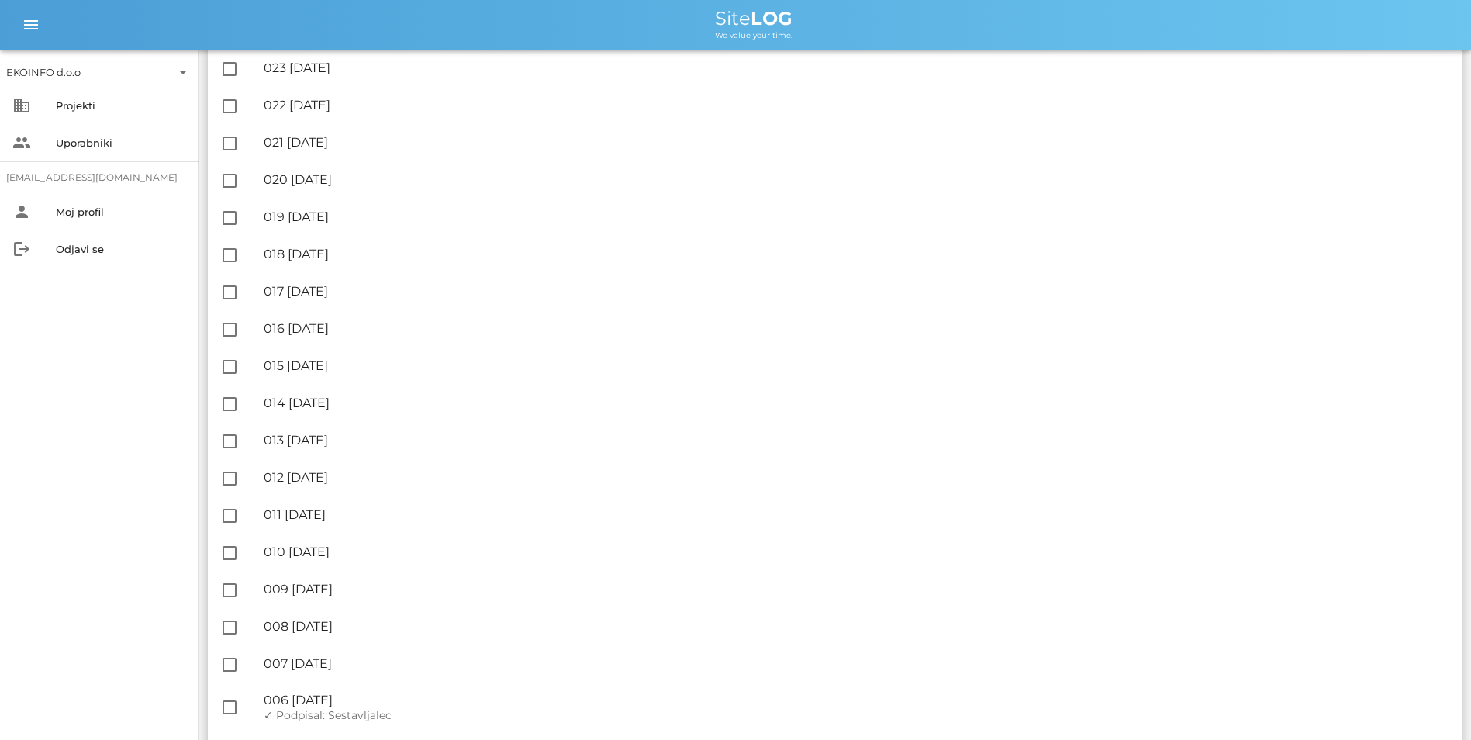
scroll to position [1938, 0]
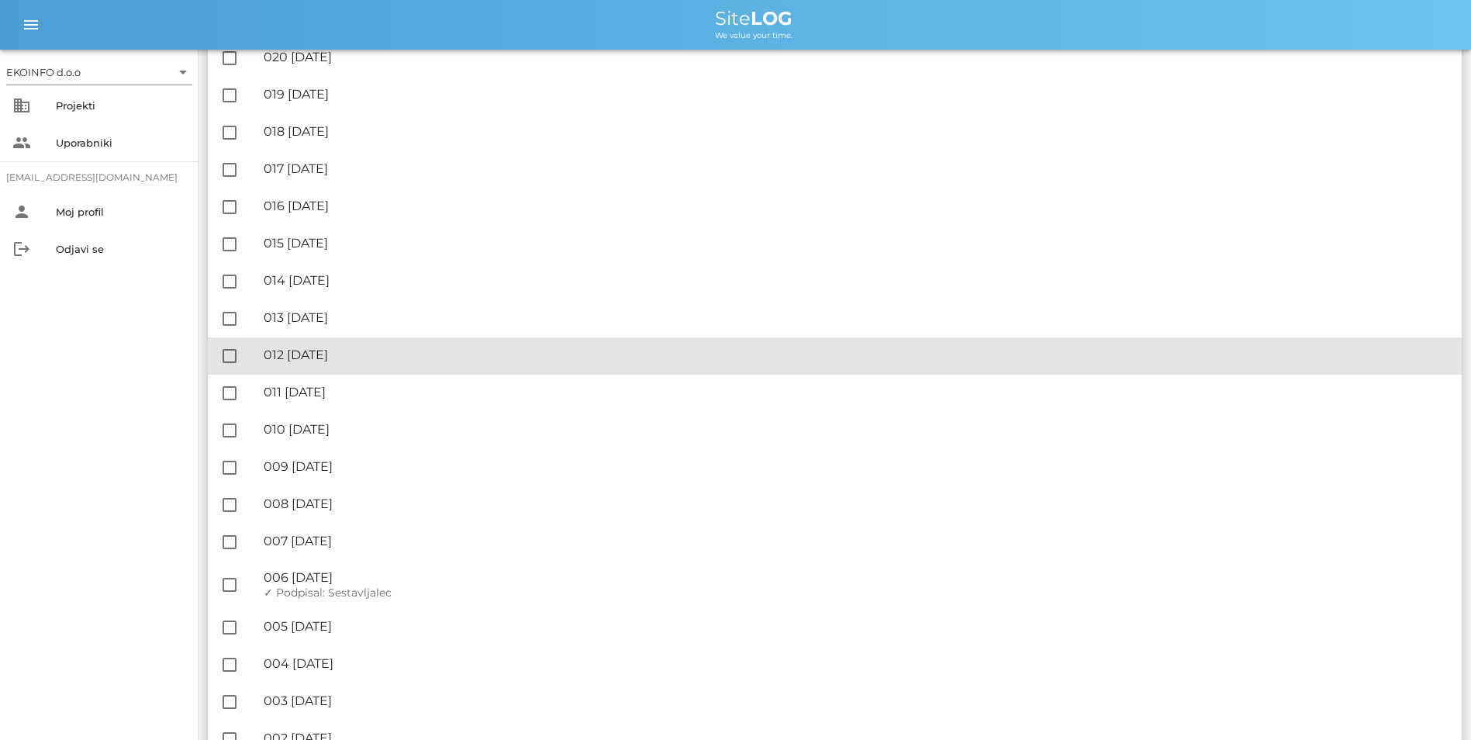
click at [326, 355] on div "🔏 012 [DATE]" at bounding box center [856, 354] width 1185 height 15
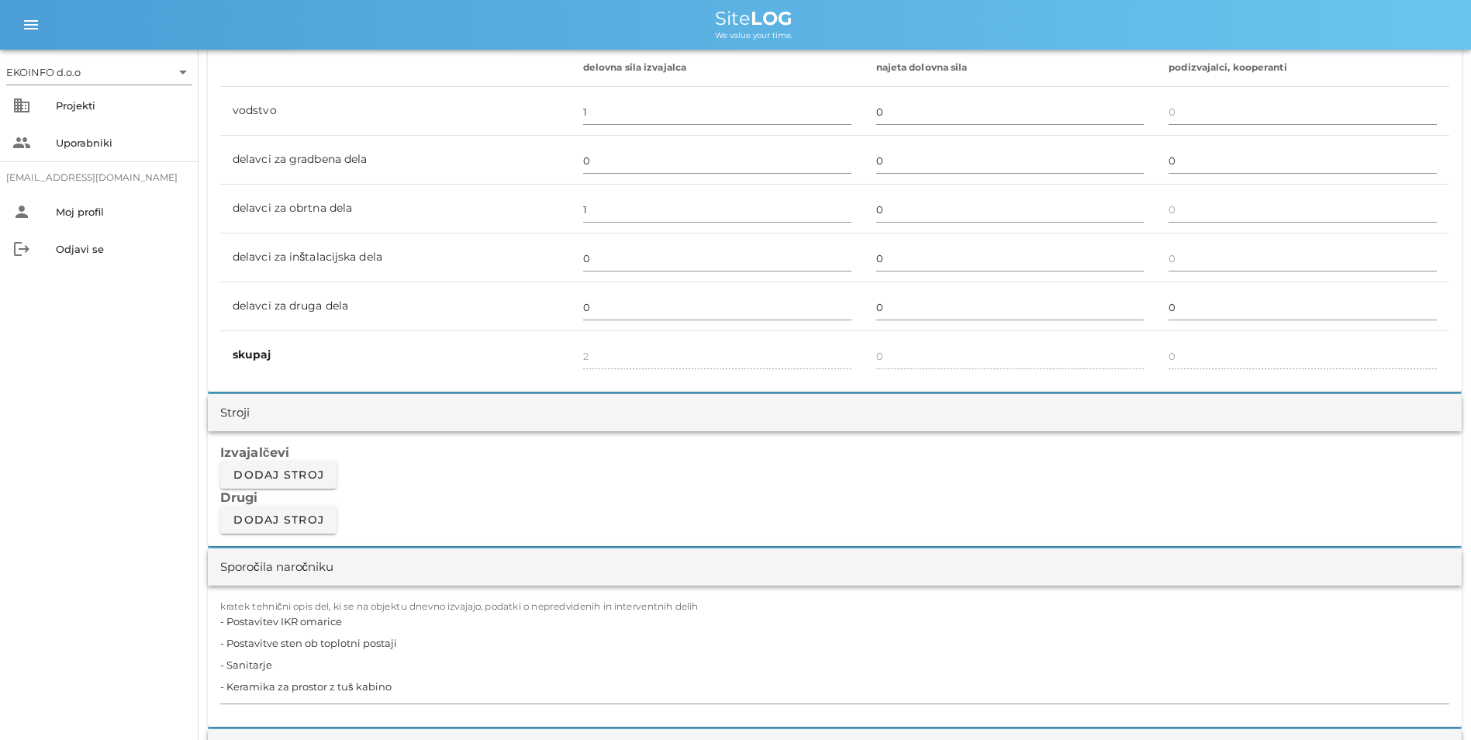
scroll to position [1163, 0]
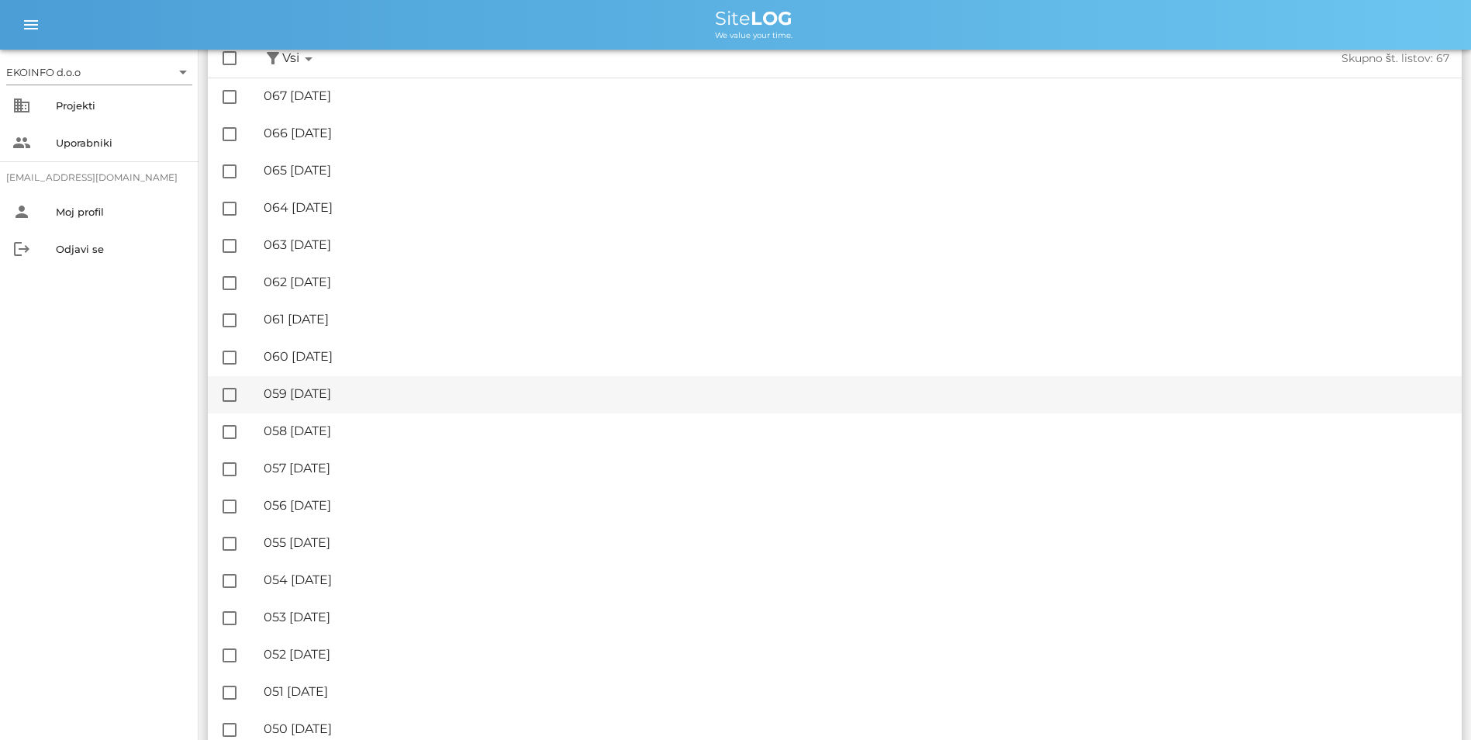
scroll to position [155, 0]
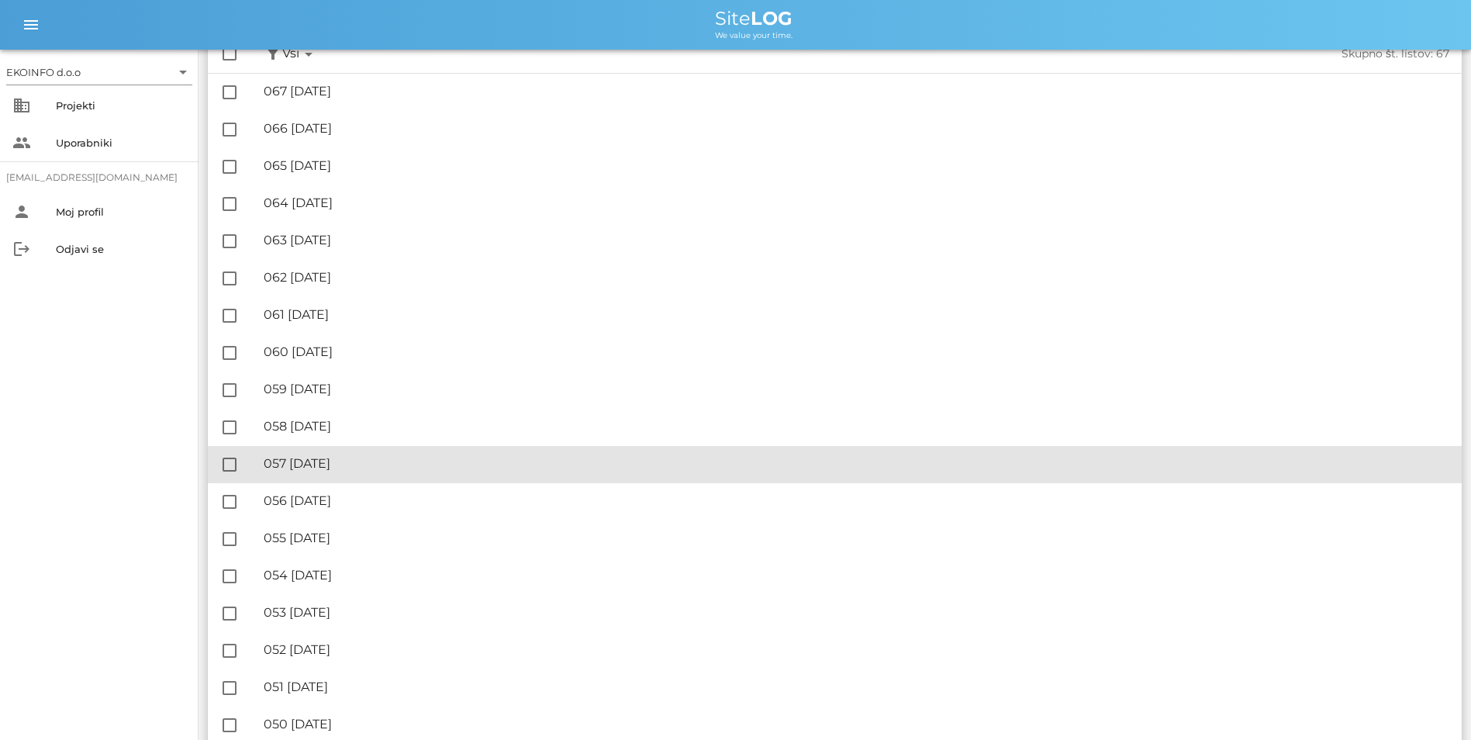
click at [343, 462] on div "🔏 057 [DATE]" at bounding box center [856, 463] width 1185 height 15
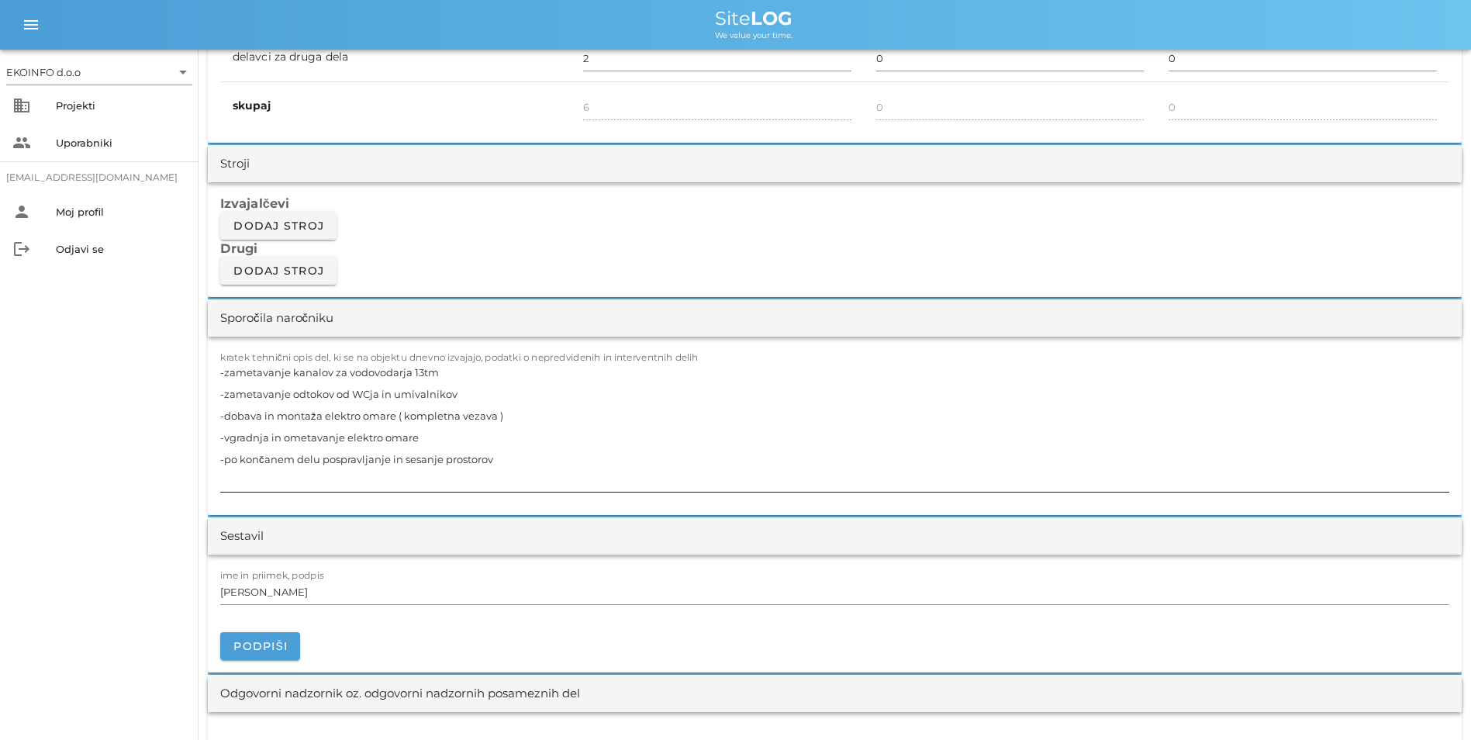
scroll to position [1240, 0]
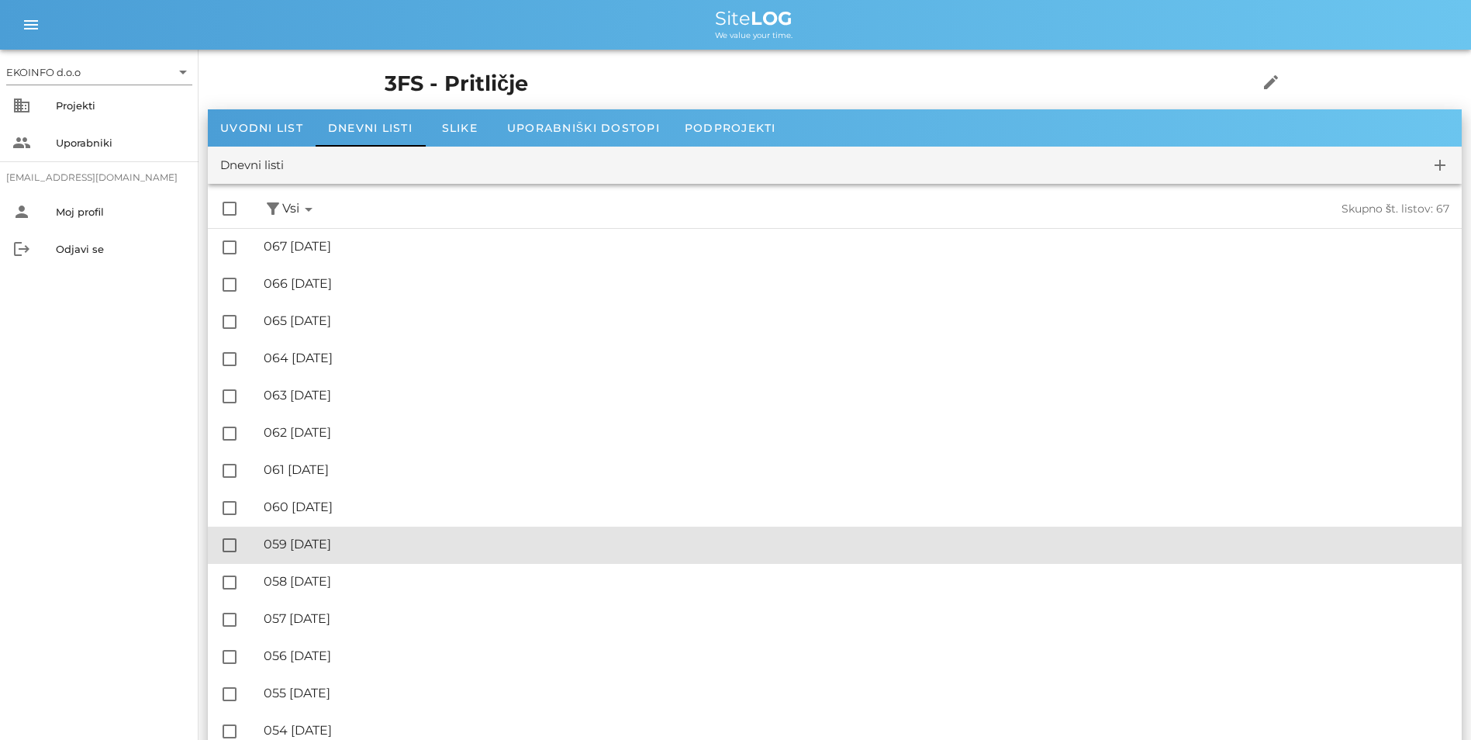
click at [336, 552] on div "🔏 059 [DATE] ✓ Podpisal: Nadzornik ✓ Podpisal: Sestavljalec ✓ Podpisal: Odgovor…" at bounding box center [856, 544] width 1185 height 35
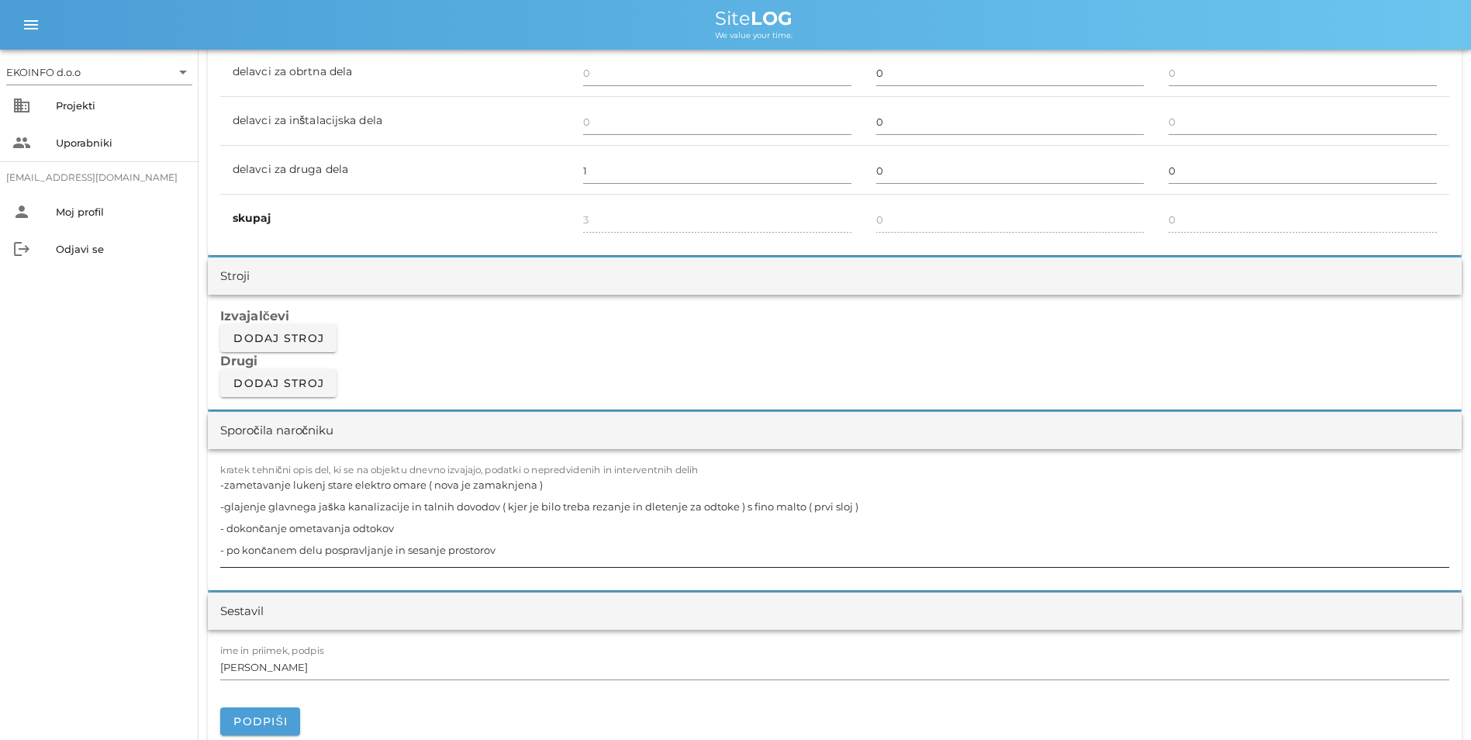
scroll to position [1163, 0]
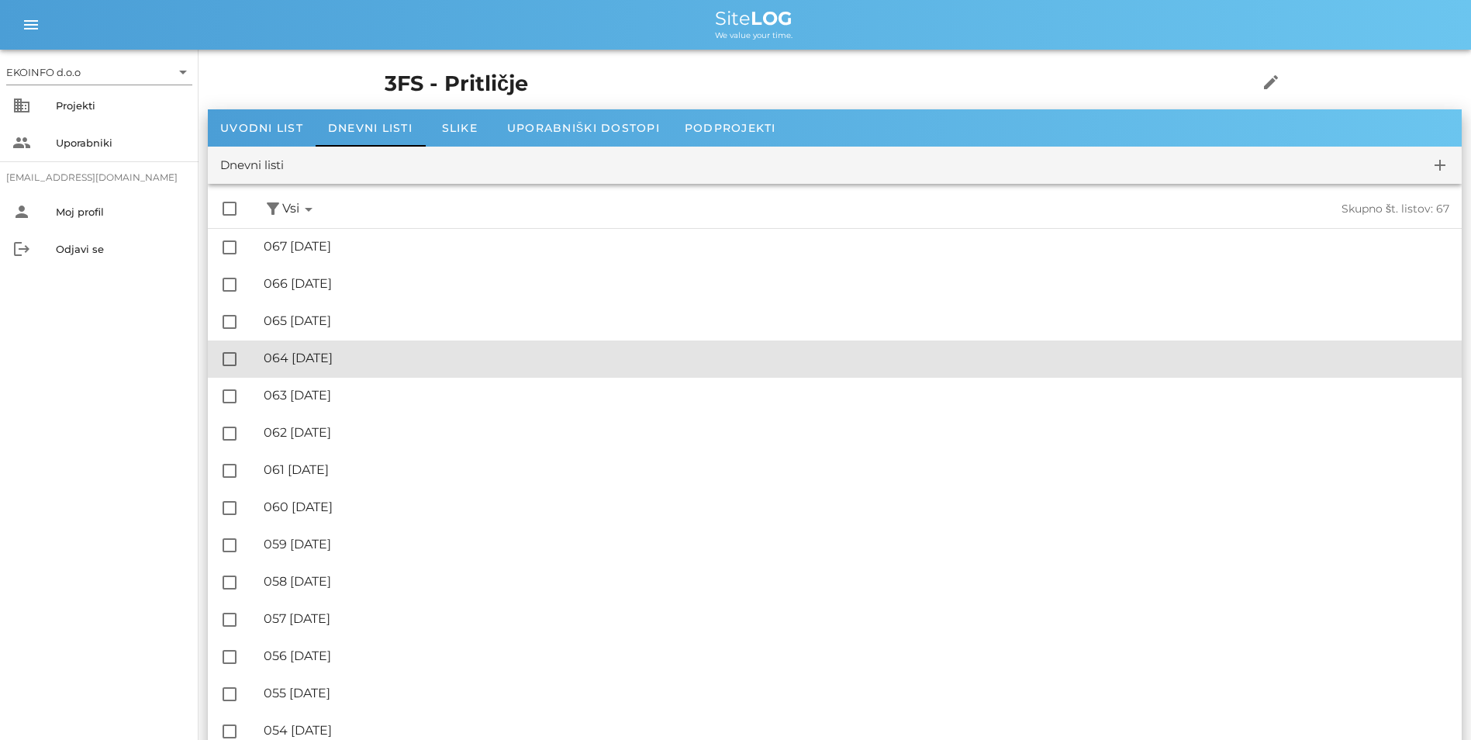
click at [362, 353] on div "🔏 064 [DATE]" at bounding box center [856, 357] width 1185 height 15
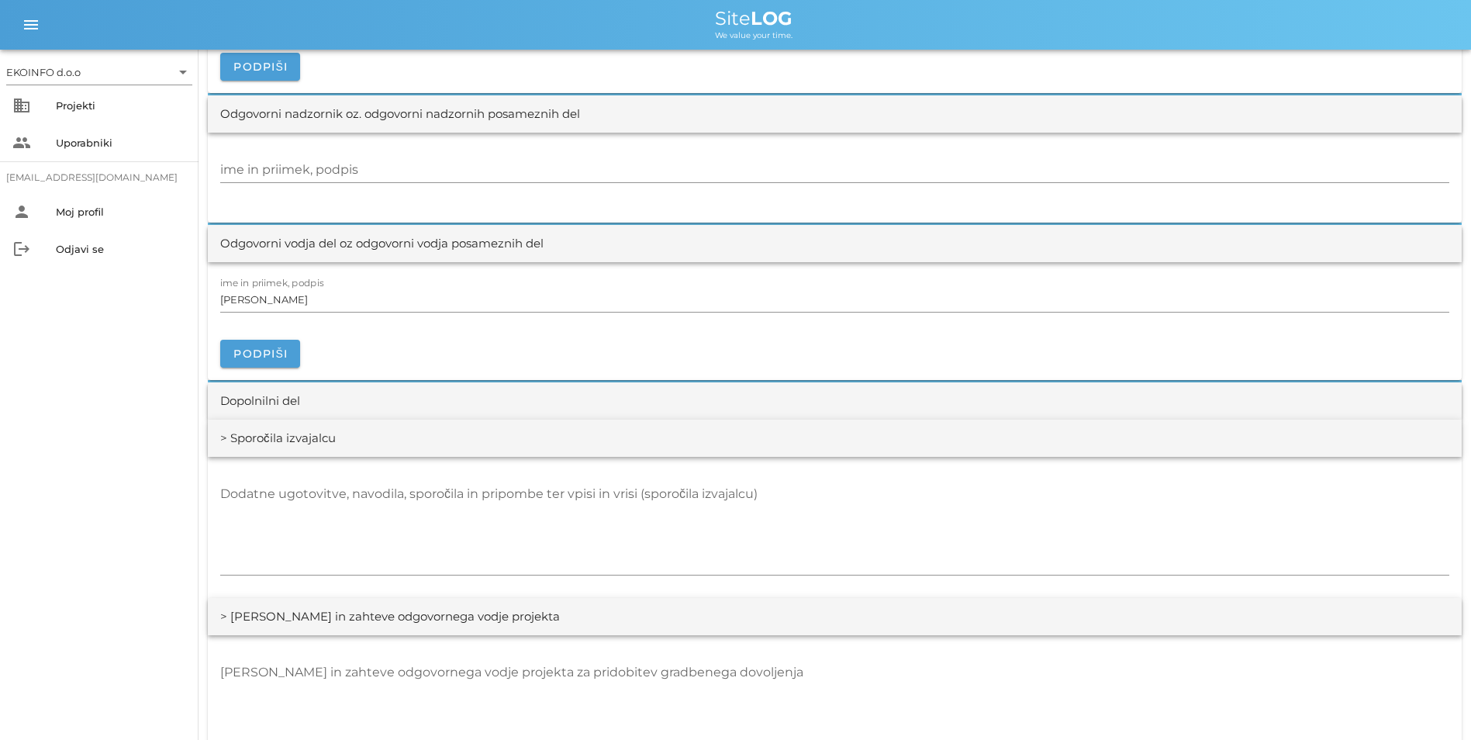
scroll to position [1783, 0]
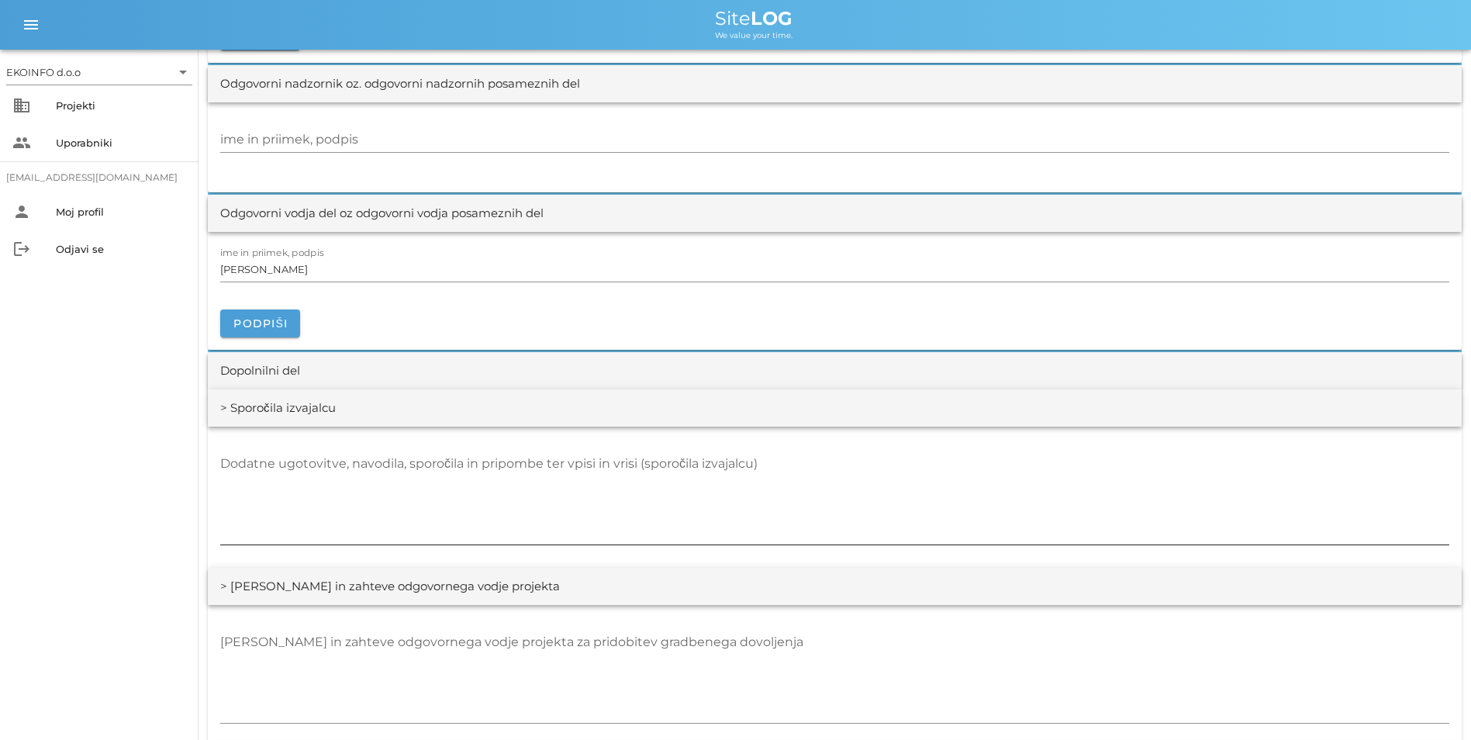
click at [305, 451] on div "Dodatne ugotovitve, navodila, sporočila in pripombe ter vpisi in vrisi (sporoči…" at bounding box center [834, 497] width 1229 height 93
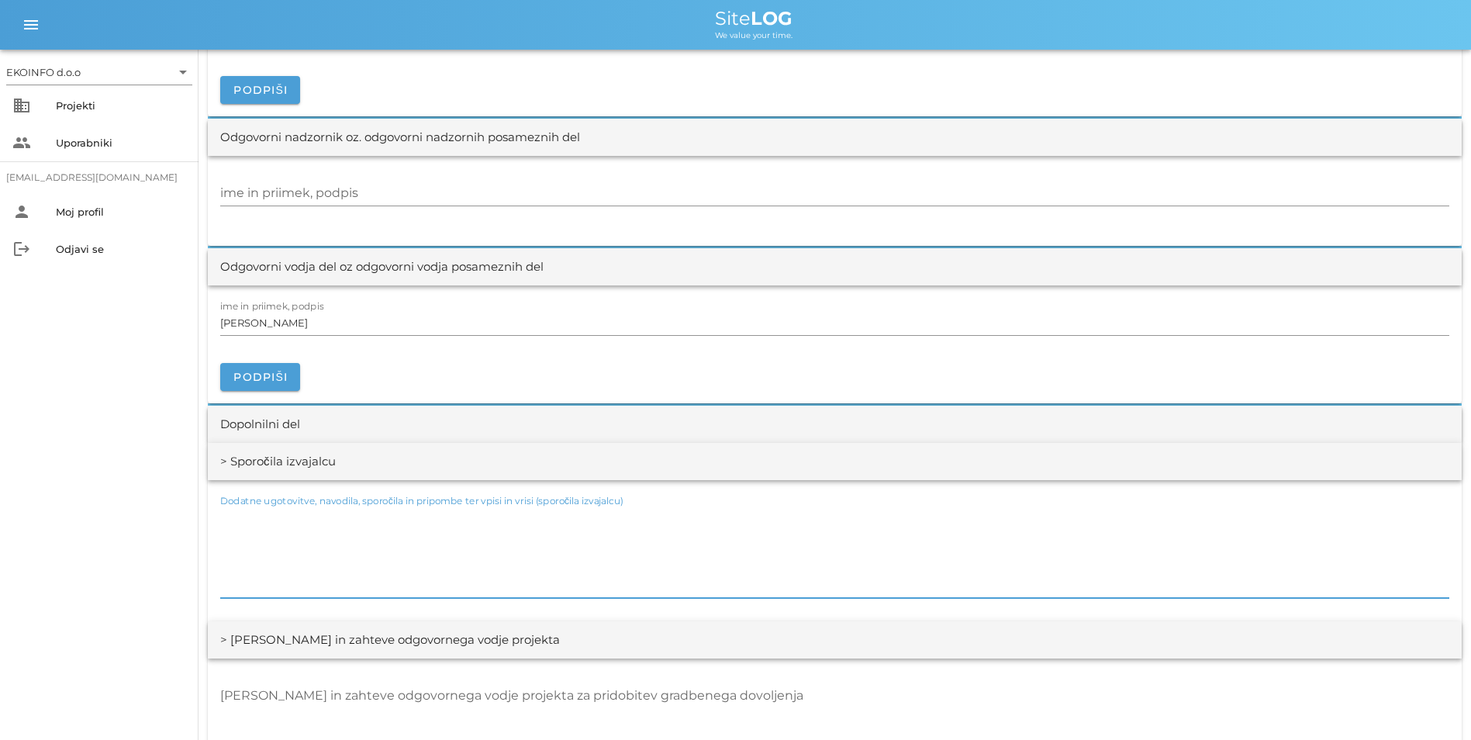
scroll to position [1628, 0]
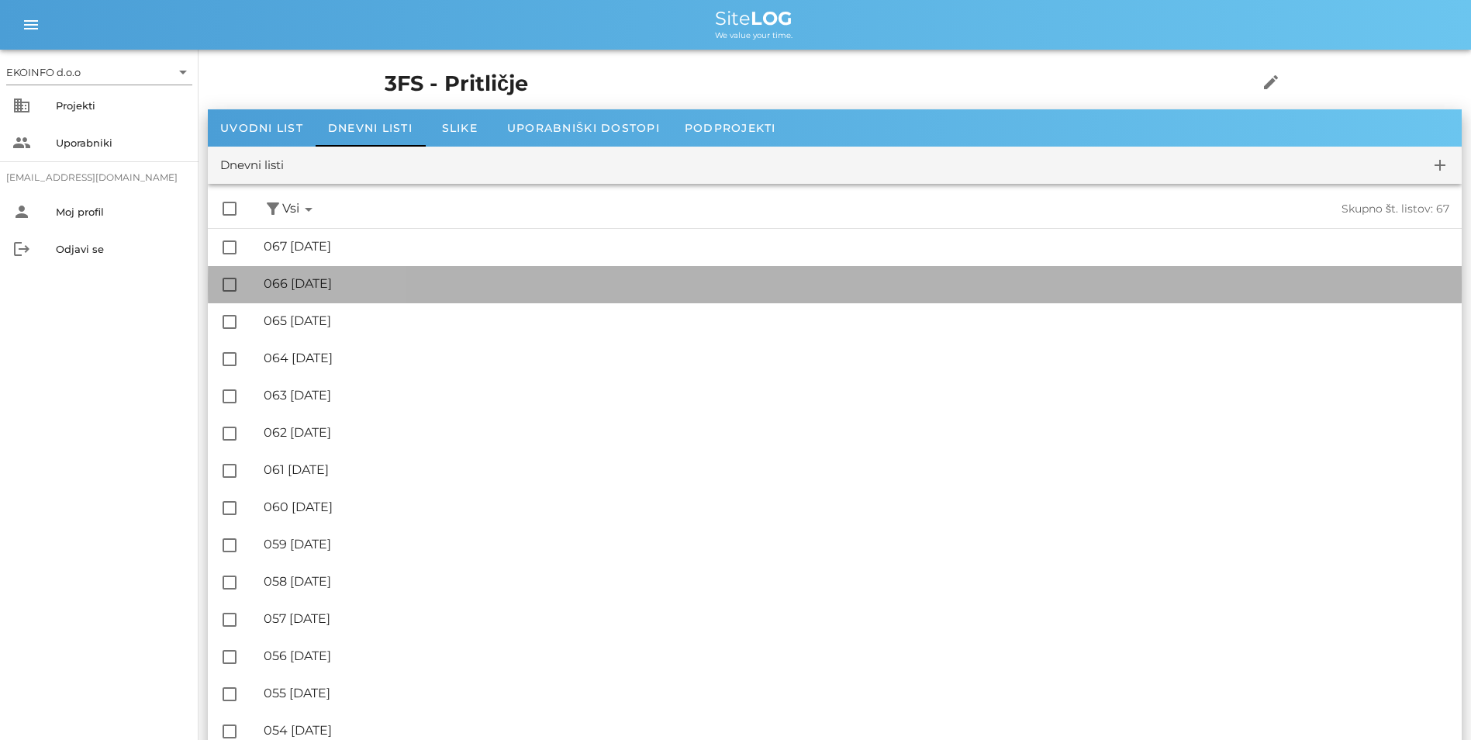
click at [374, 281] on div "🔏 066 [DATE]" at bounding box center [856, 283] width 1185 height 15
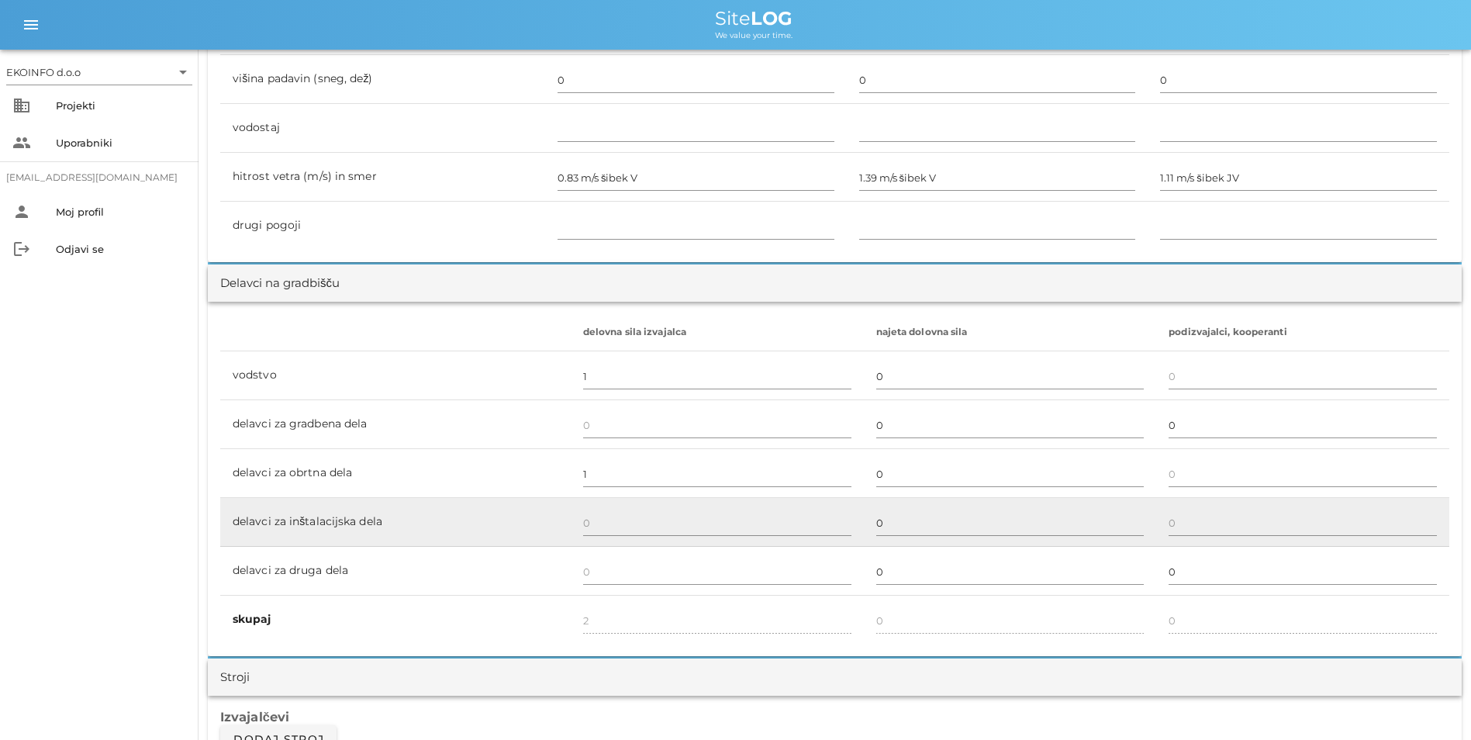
scroll to position [1085, 0]
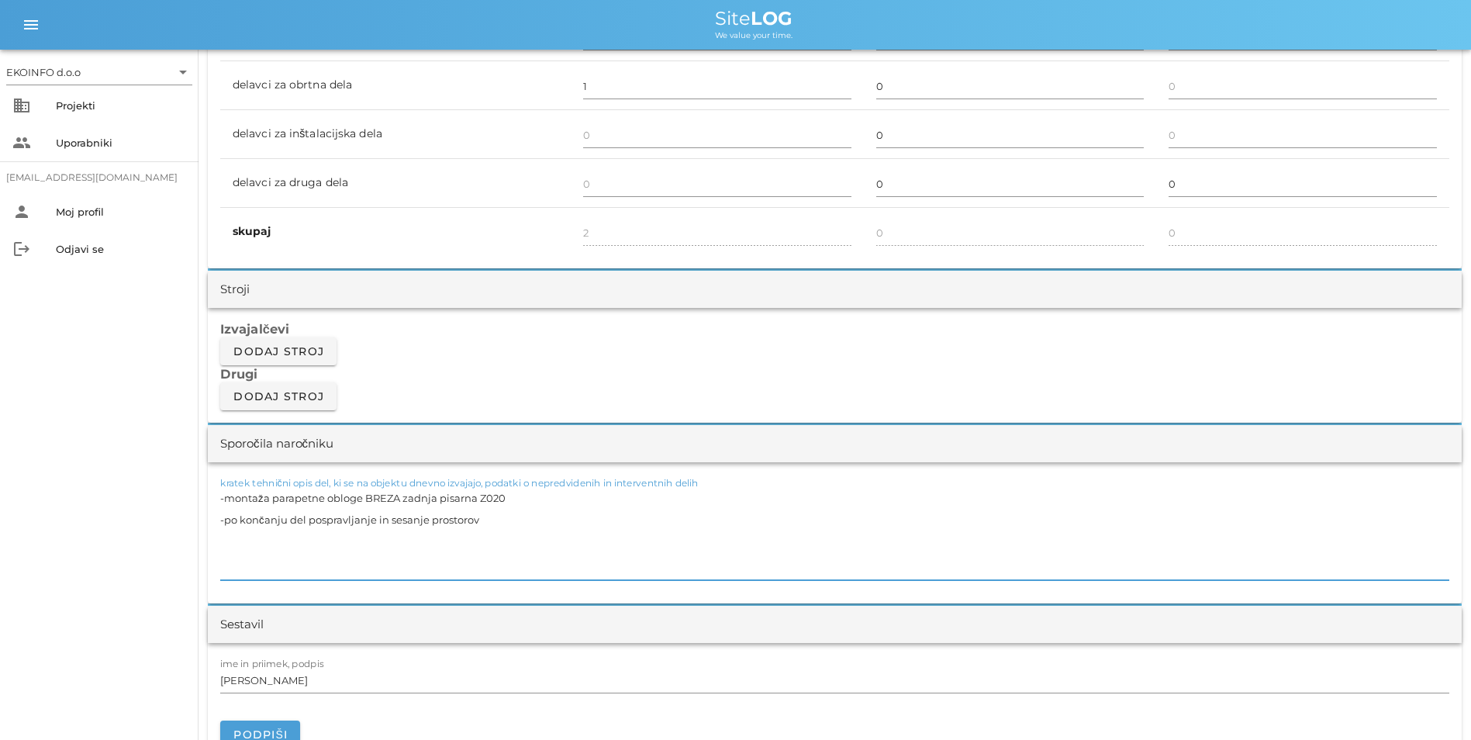
drag, startPoint x: 361, startPoint y: 496, endPoint x: 271, endPoint y: 505, distance: 90.4
click at [271, 505] on textarea "-montaža parapetne obloge BREZA zadnja pisarna Z020 -po končanju del pospravlja…" at bounding box center [834, 533] width 1229 height 93
type textarea "-montaža sten BREZA zadnja pisarna Z020 -po končanju del pospravljanje in sesan…"
click at [492, 511] on textarea "-montaža sten BREZA zadnja pisarna Z020 -po končanju del pospravljanje in sesan…" at bounding box center [834, 533] width 1229 height 93
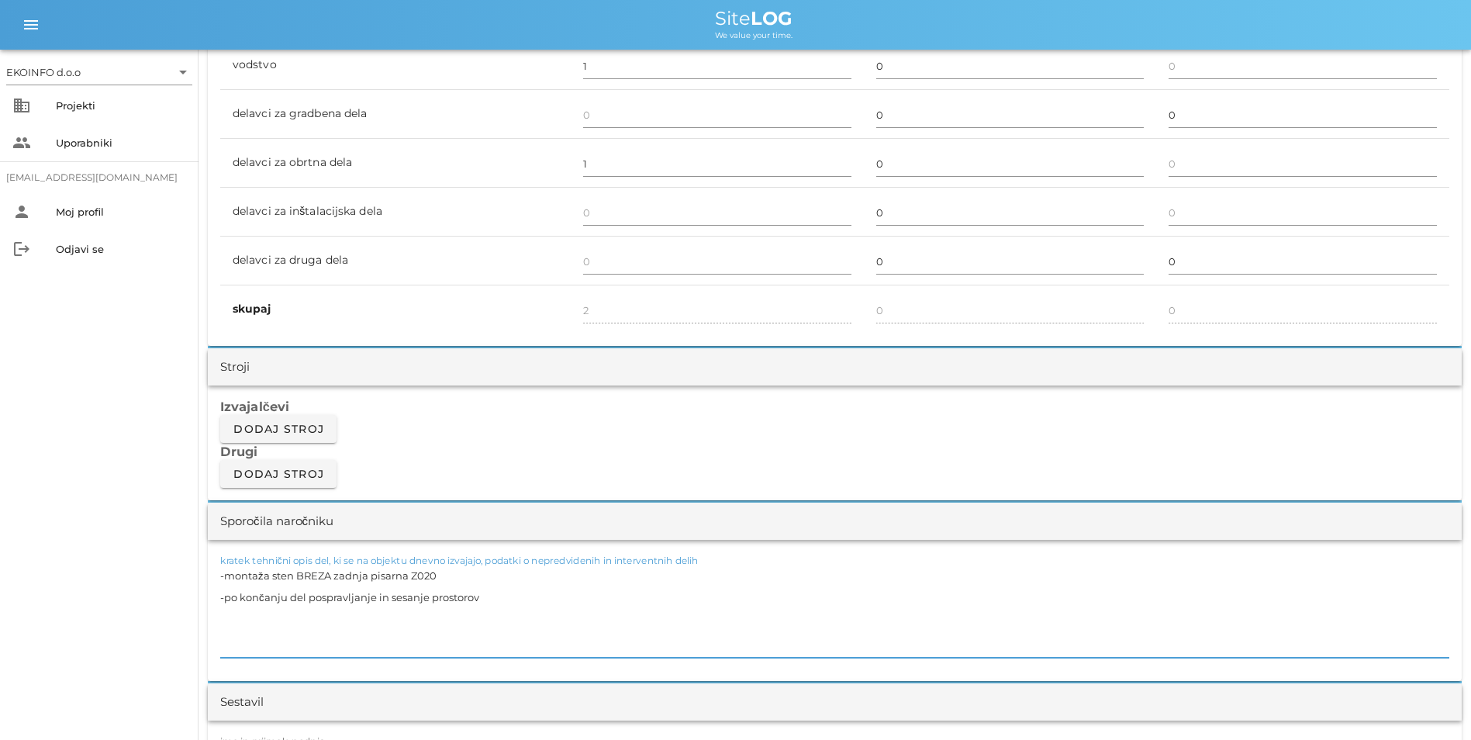
scroll to position [930, 0]
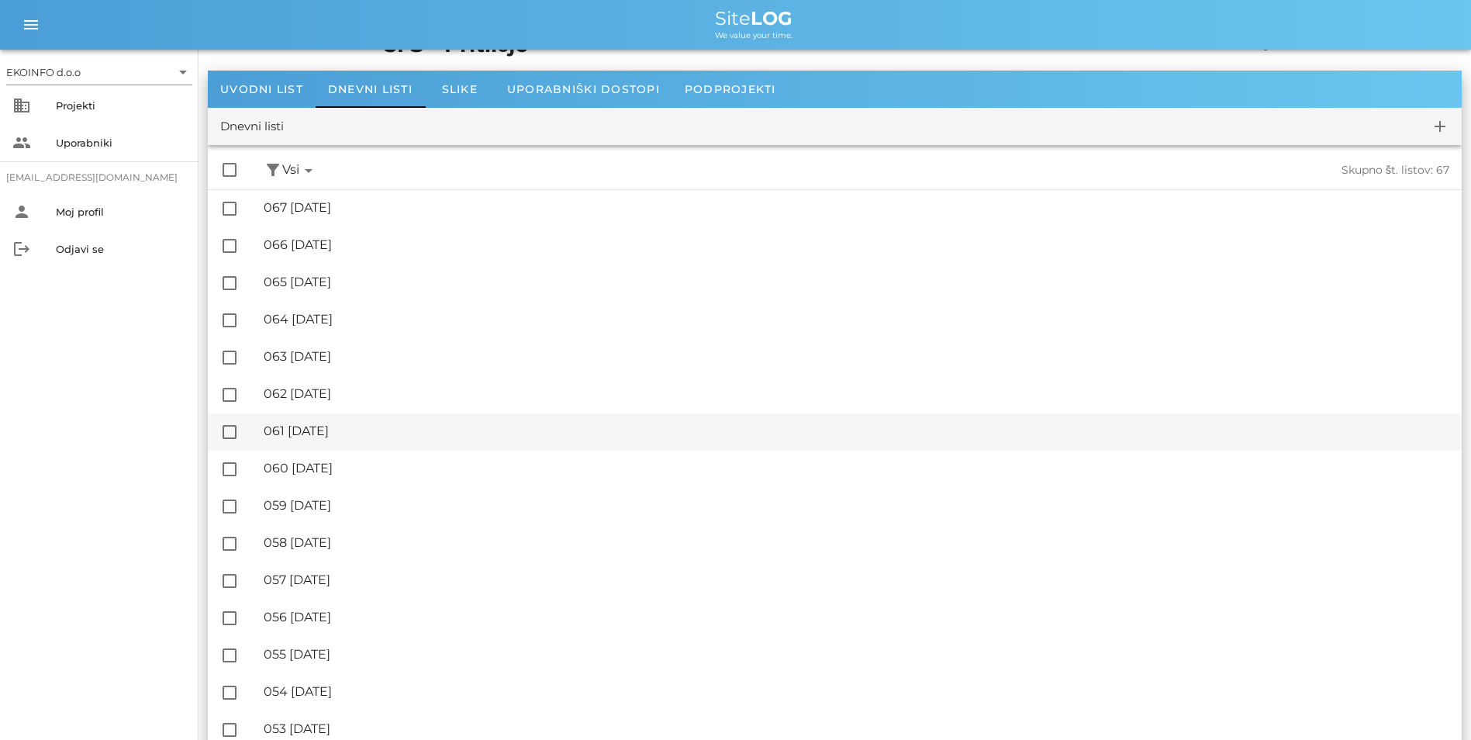
scroll to position [78, 0]
